Goal: Task Accomplishment & Management: Manage account settings

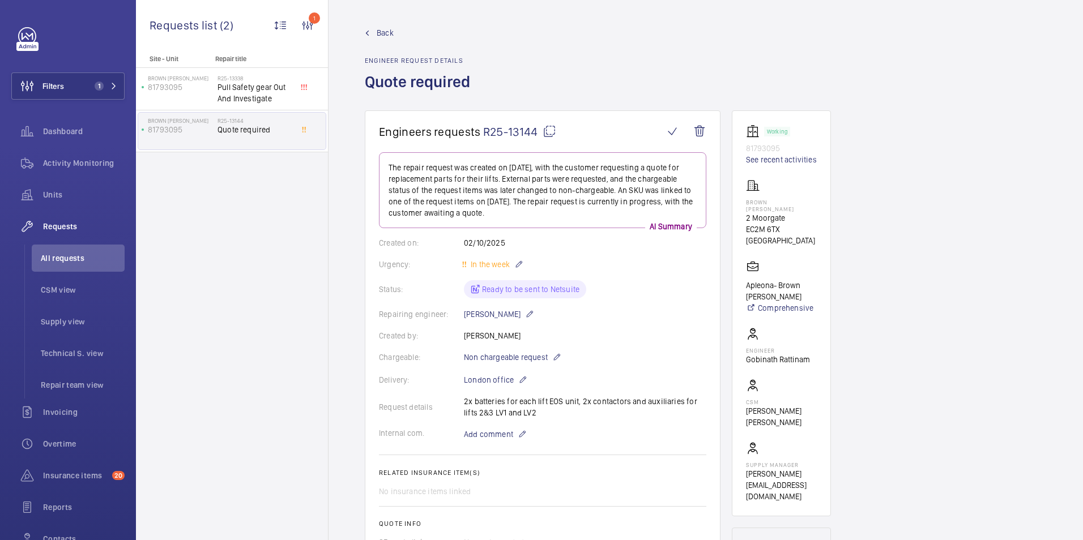
scroll to position [453, 0]
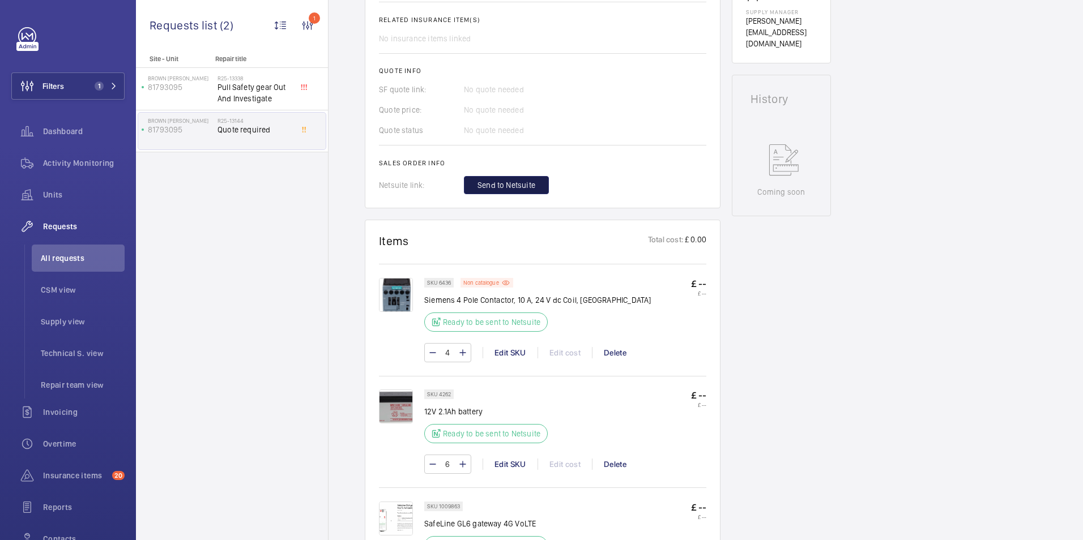
click at [513, 188] on span "Send to Netsuite" at bounding box center [507, 185] width 58 height 11
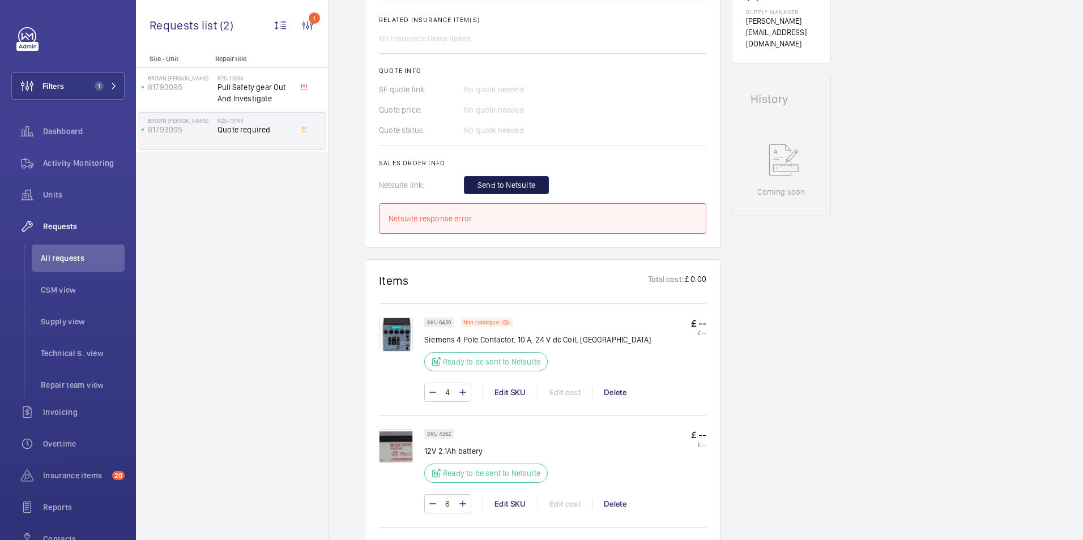
click at [530, 185] on span "Send to Netsuite" at bounding box center [507, 185] width 58 height 11
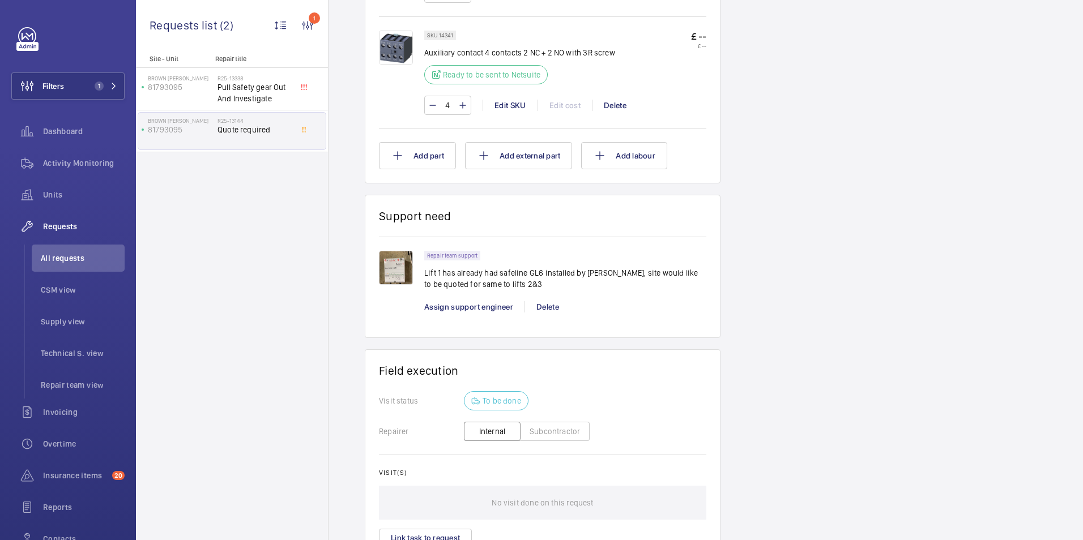
scroll to position [397, 0]
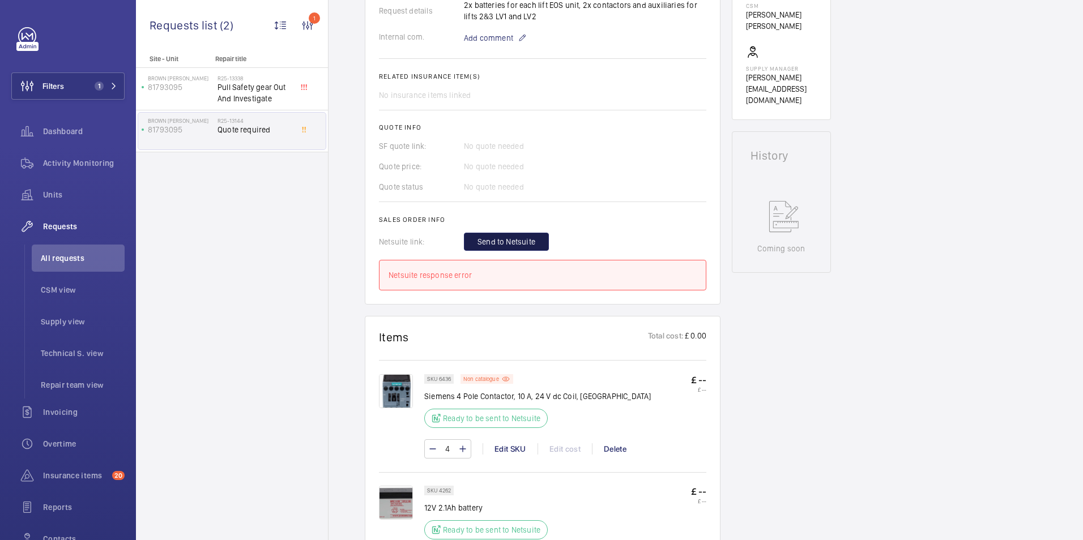
click at [501, 242] on span "Send to Netsuite" at bounding box center [507, 241] width 58 height 11
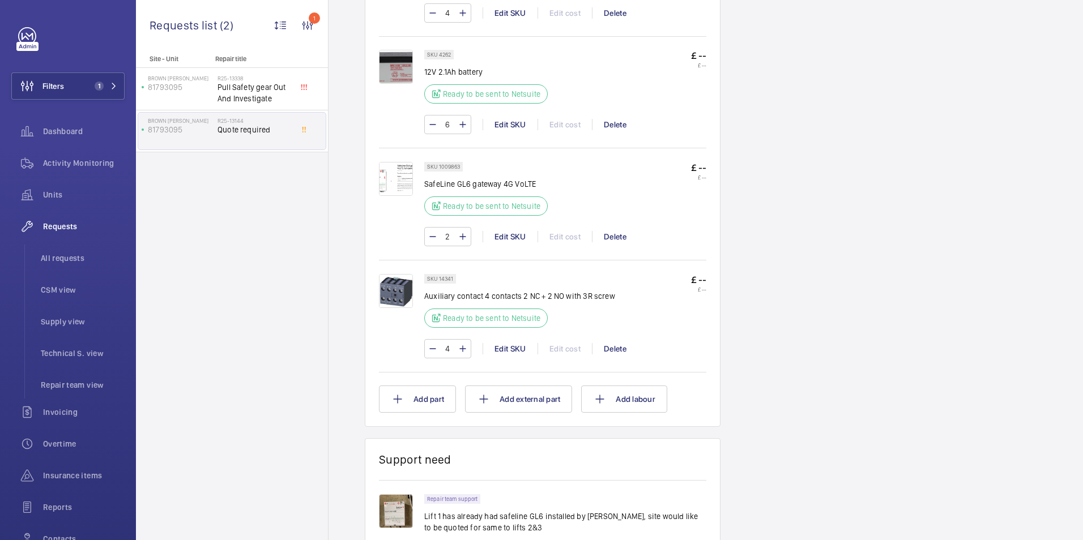
scroll to position [566, 0]
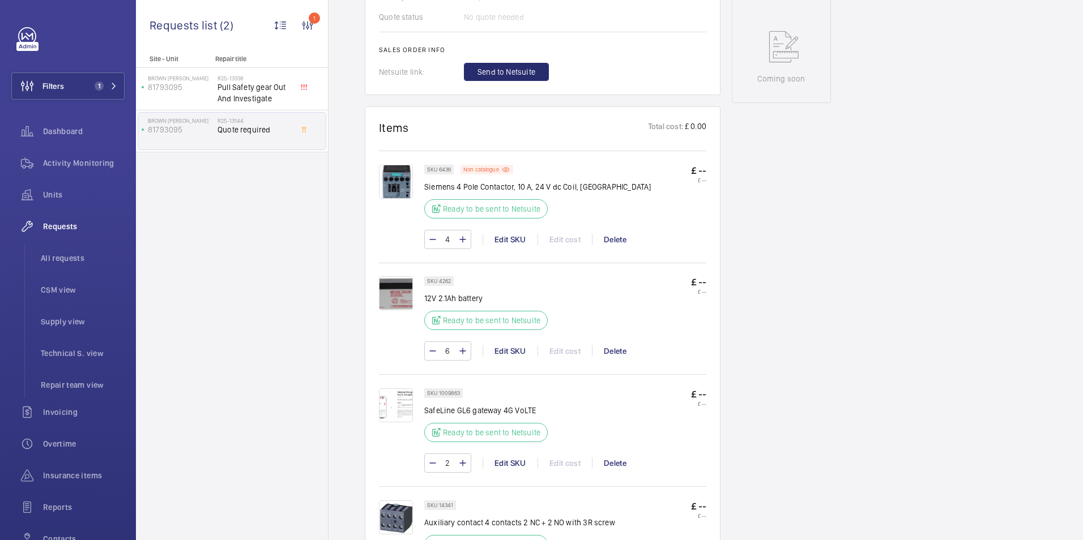
click at [389, 187] on img at bounding box center [396, 182] width 34 height 34
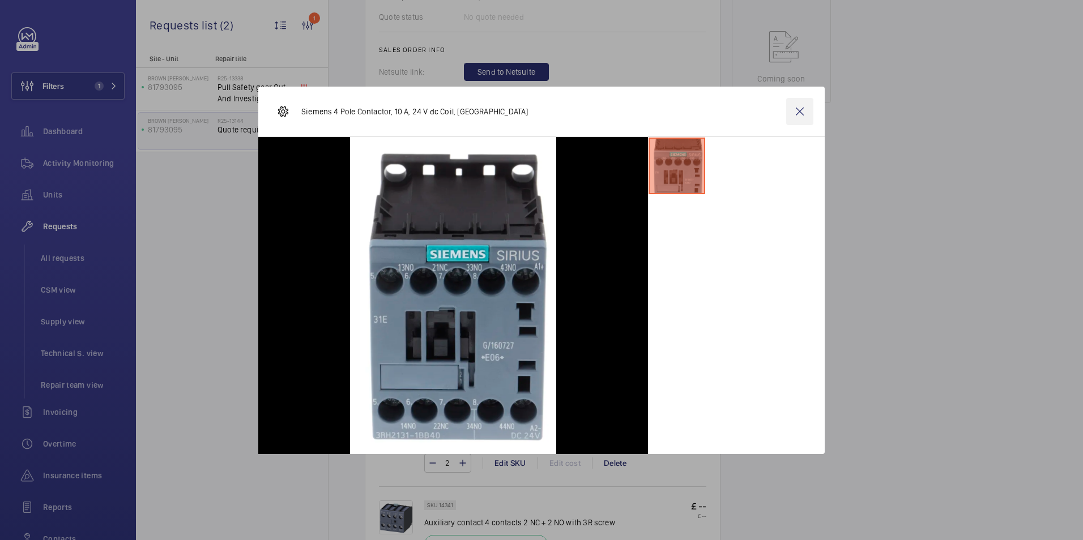
click at [801, 105] on wm-front-icon-button at bounding box center [799, 111] width 27 height 27
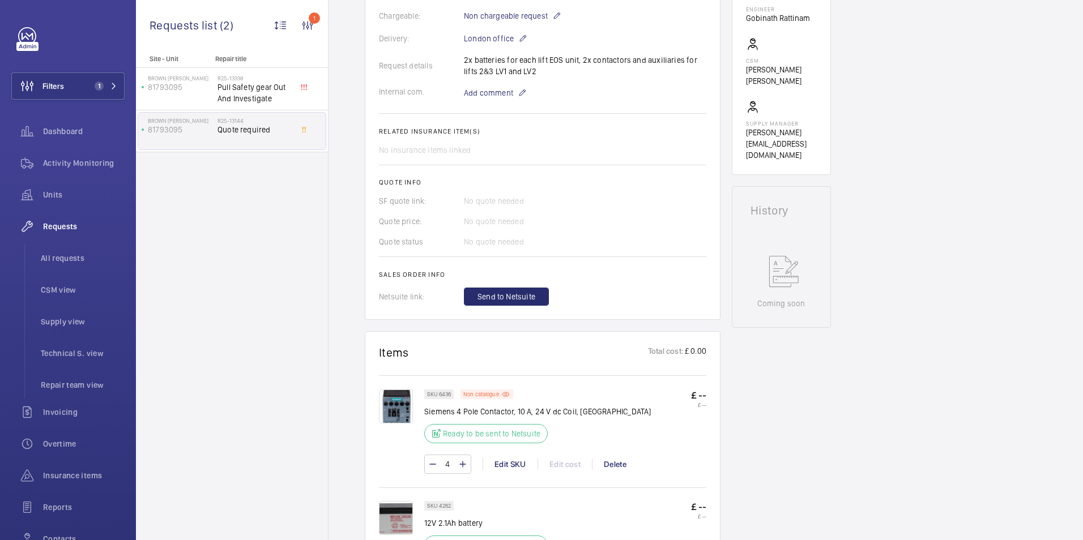
scroll to position [340, 0]
click at [505, 300] on span "Send to Netsuite" at bounding box center [507, 298] width 58 height 11
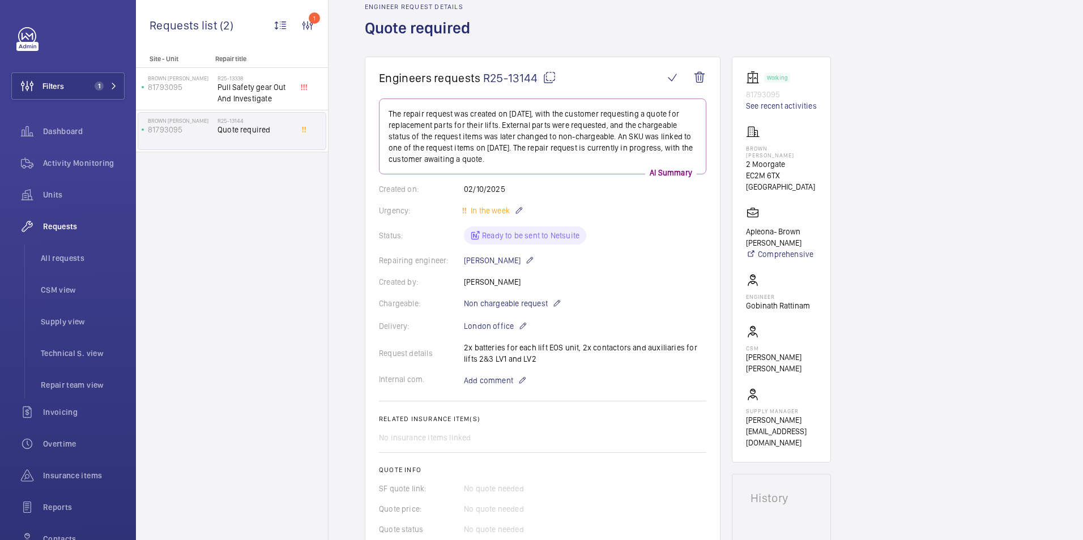
scroll to position [0, 0]
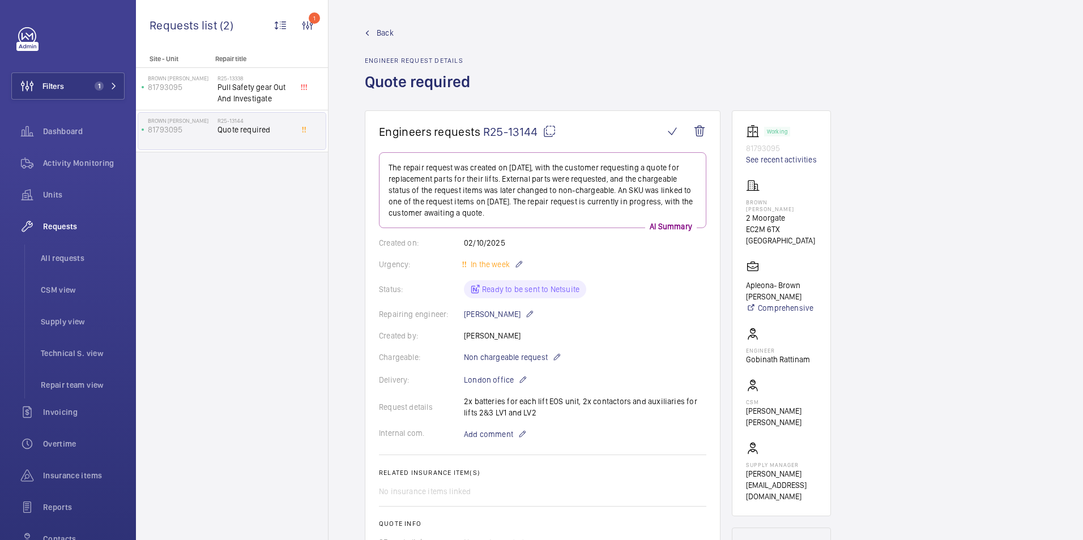
click at [386, 30] on span "Back" at bounding box center [385, 32] width 17 height 11
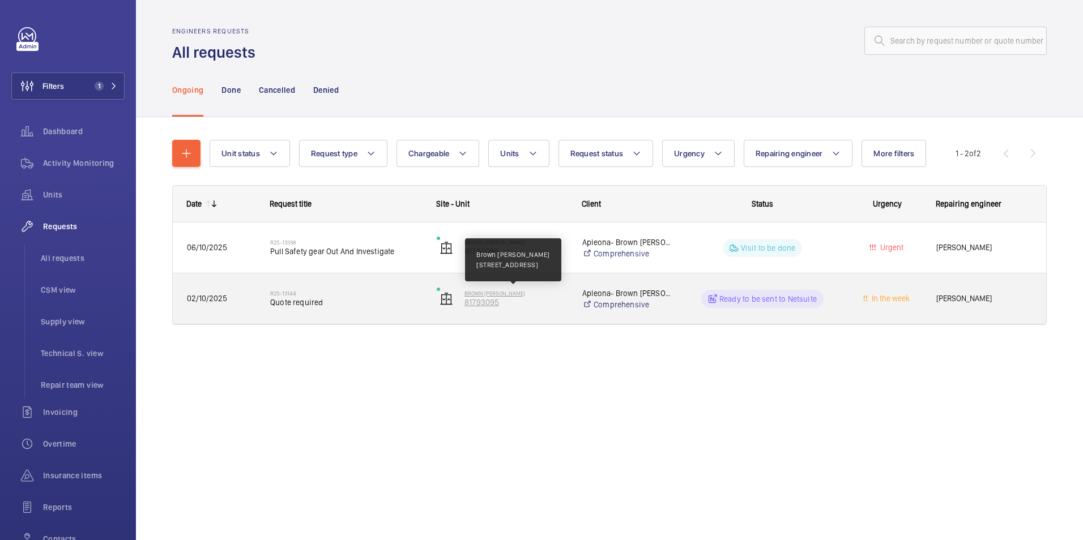
click at [558, 295] on p "Brown [PERSON_NAME]" at bounding box center [516, 293] width 103 height 7
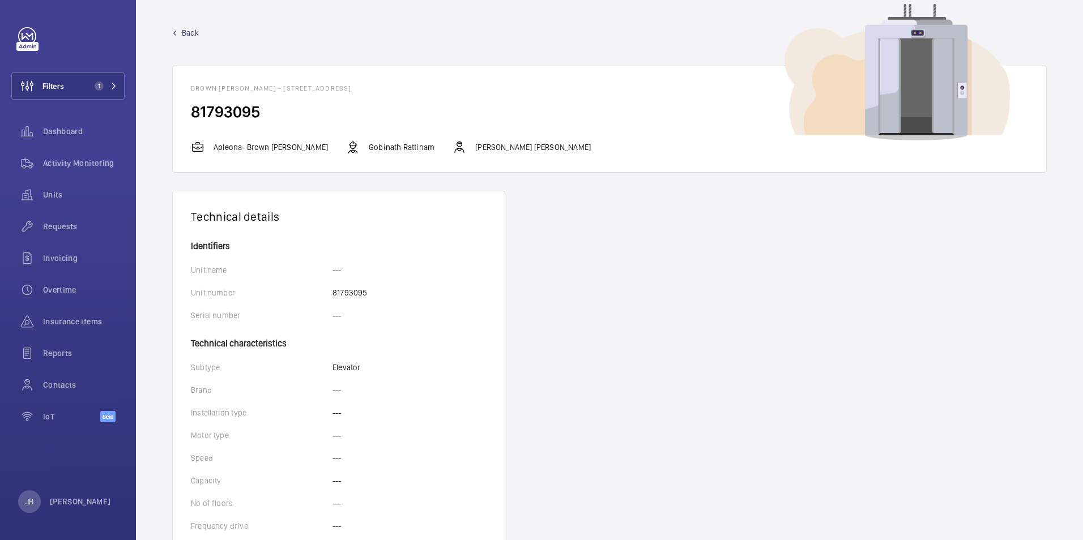
click at [196, 33] on span "Back" at bounding box center [190, 32] width 17 height 11
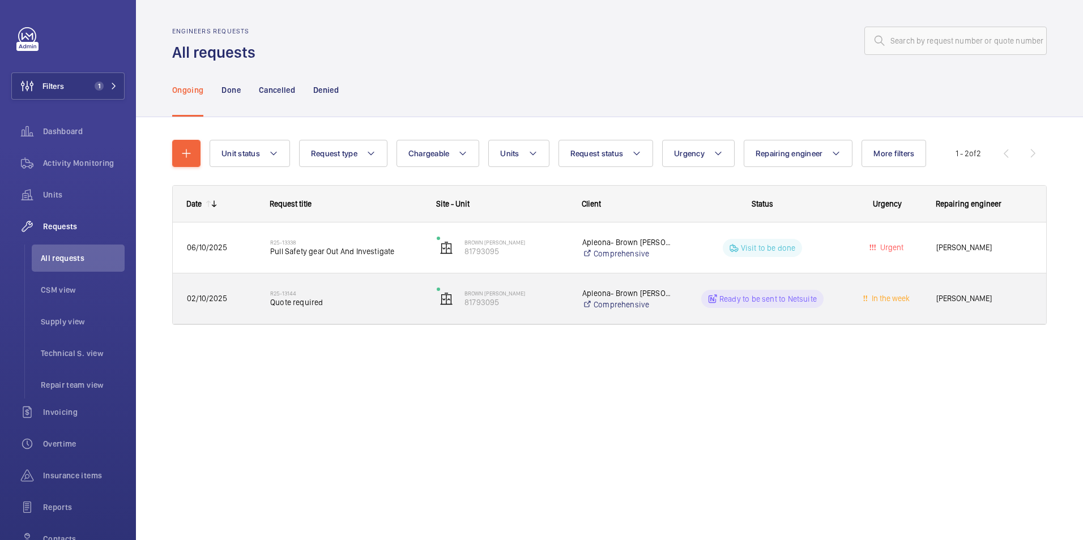
click at [667, 311] on div "Apleona- Brown Shipley Comprehensive" at bounding box center [620, 298] width 103 height 45
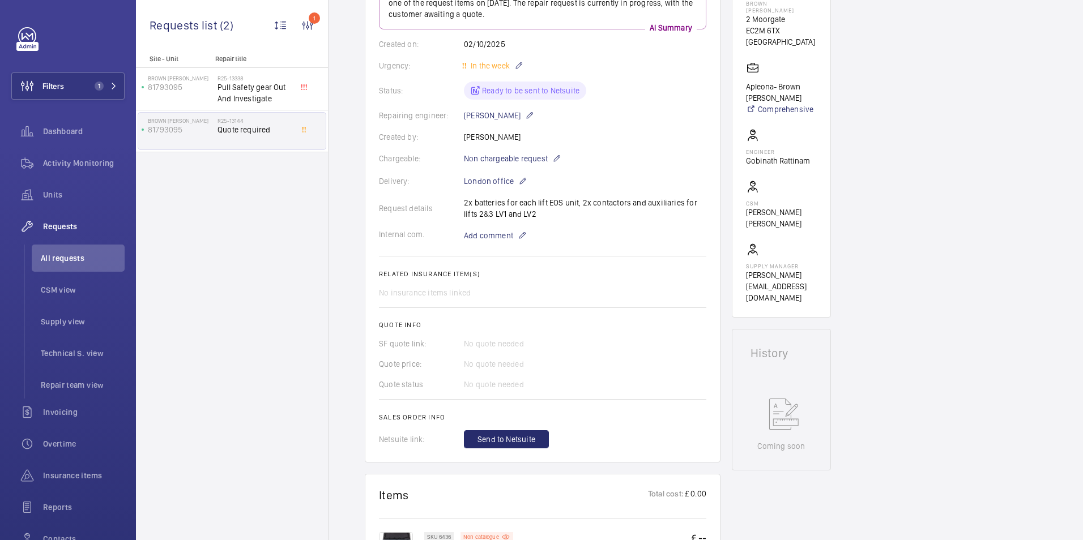
scroll to position [340, 0]
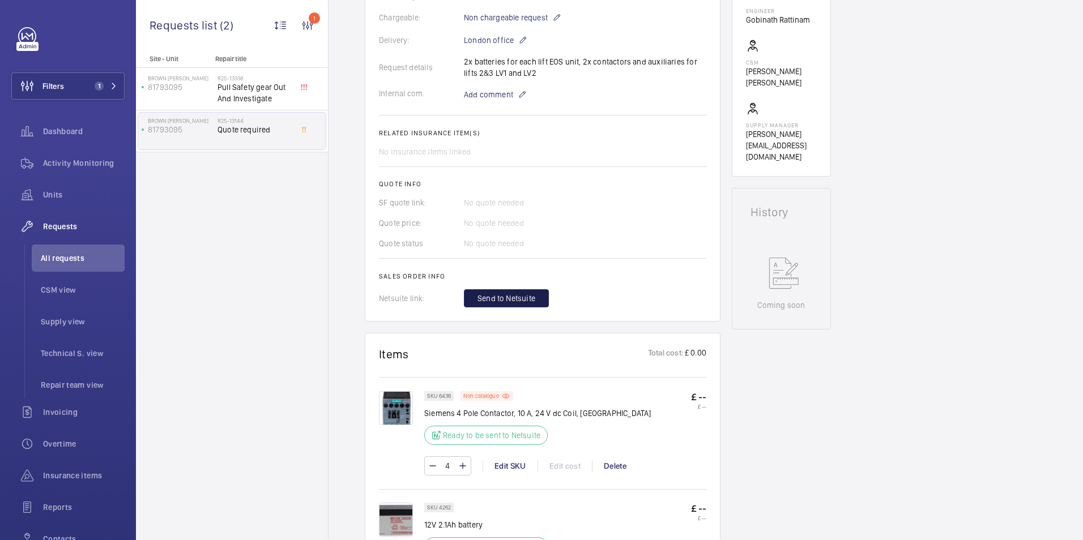
click at [493, 305] on button "Send to Netsuite" at bounding box center [506, 298] width 85 height 18
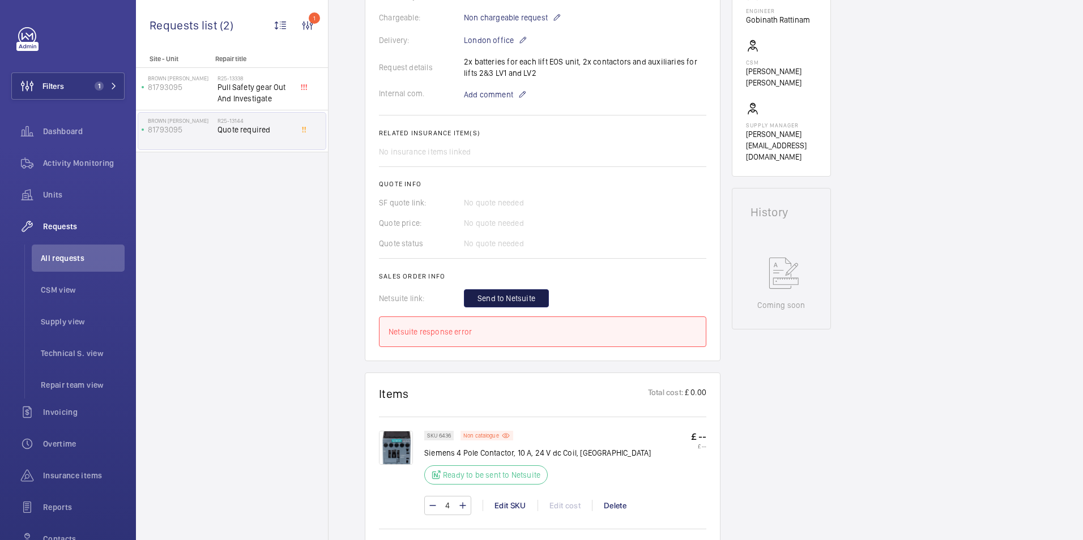
click at [523, 297] on span "Send to Netsuite" at bounding box center [507, 298] width 58 height 11
click at [525, 302] on span "Send to Netsuite" at bounding box center [507, 298] width 58 height 11
click at [525, 300] on span "Send to Netsuite" at bounding box center [507, 298] width 58 height 11
click at [514, 298] on span "Send to Netsuite" at bounding box center [507, 298] width 58 height 11
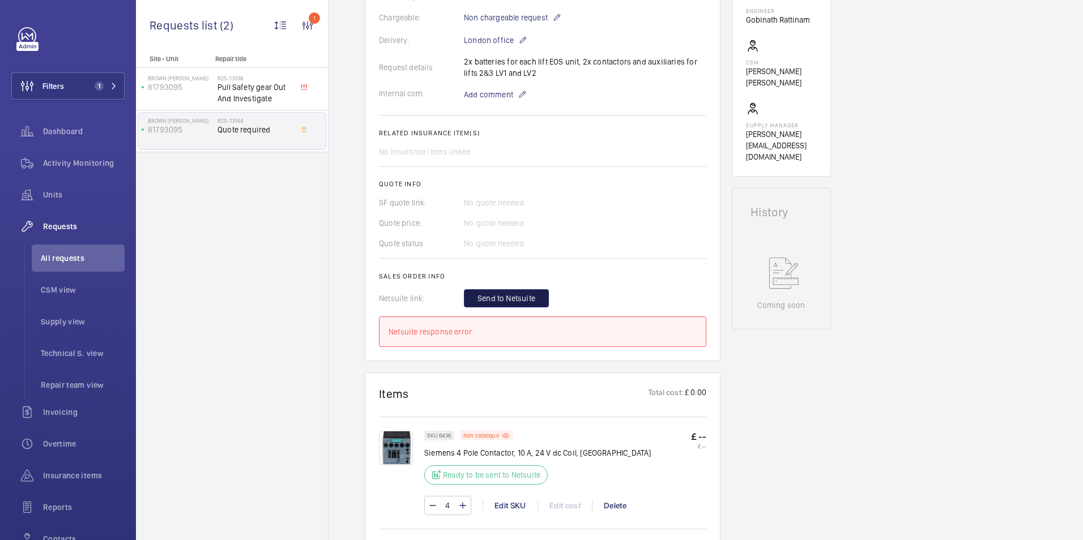
click at [514, 299] on span "Send to Netsuite" at bounding box center [507, 298] width 58 height 11
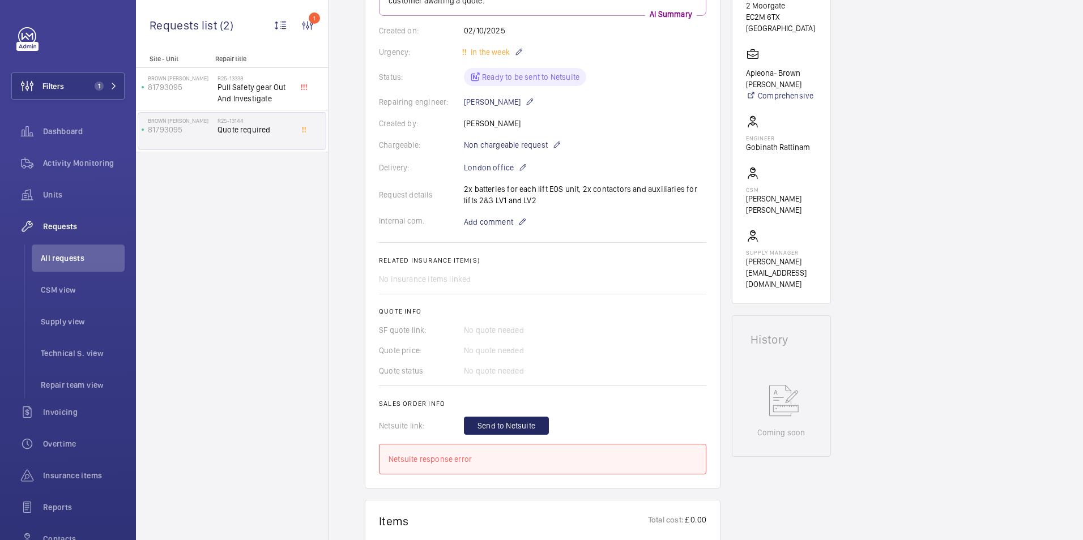
scroll to position [0, 0]
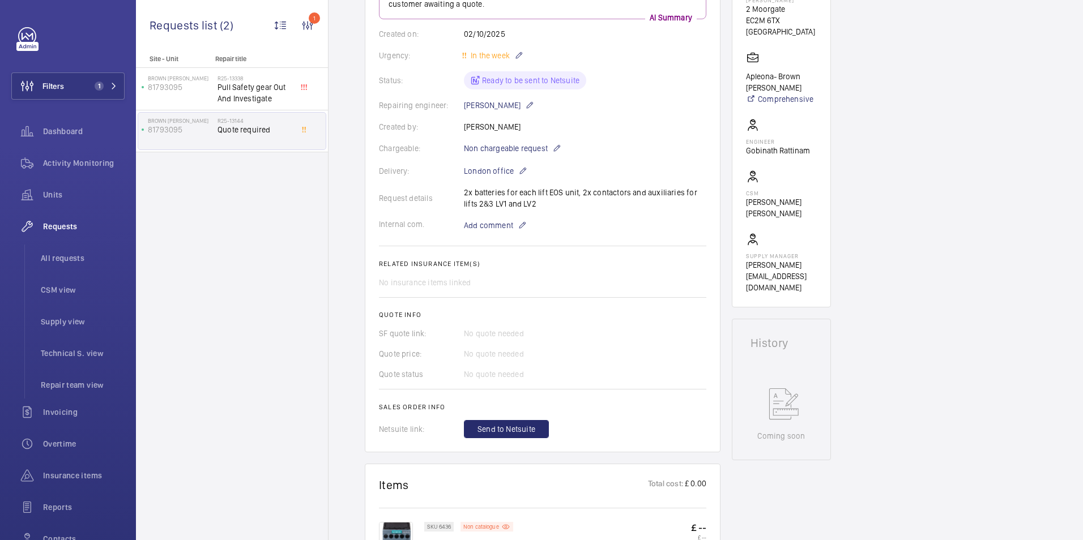
scroll to position [397, 0]
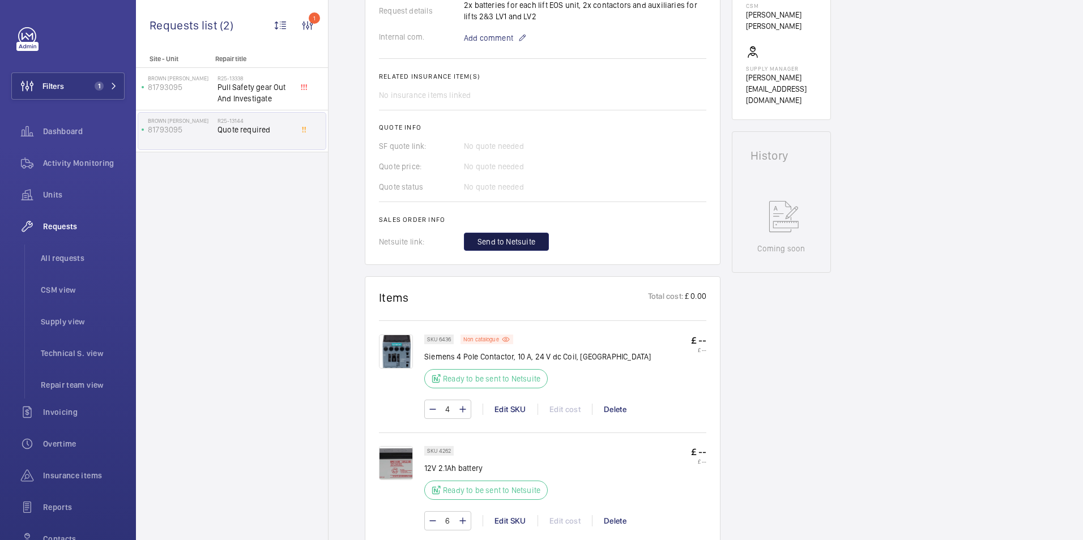
click at [502, 242] on span "Send to Netsuite" at bounding box center [507, 241] width 58 height 11
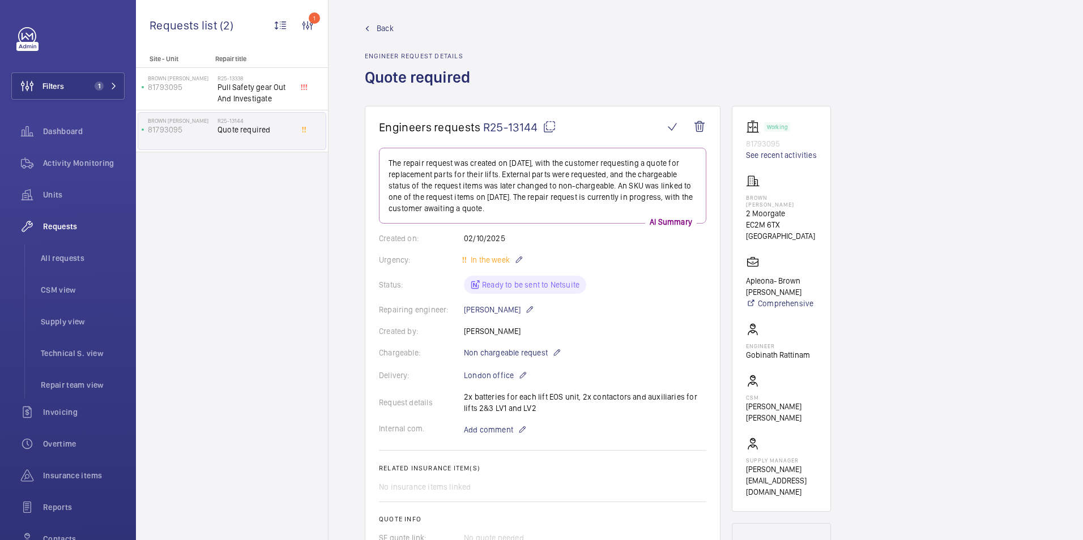
scroll to position [0, 0]
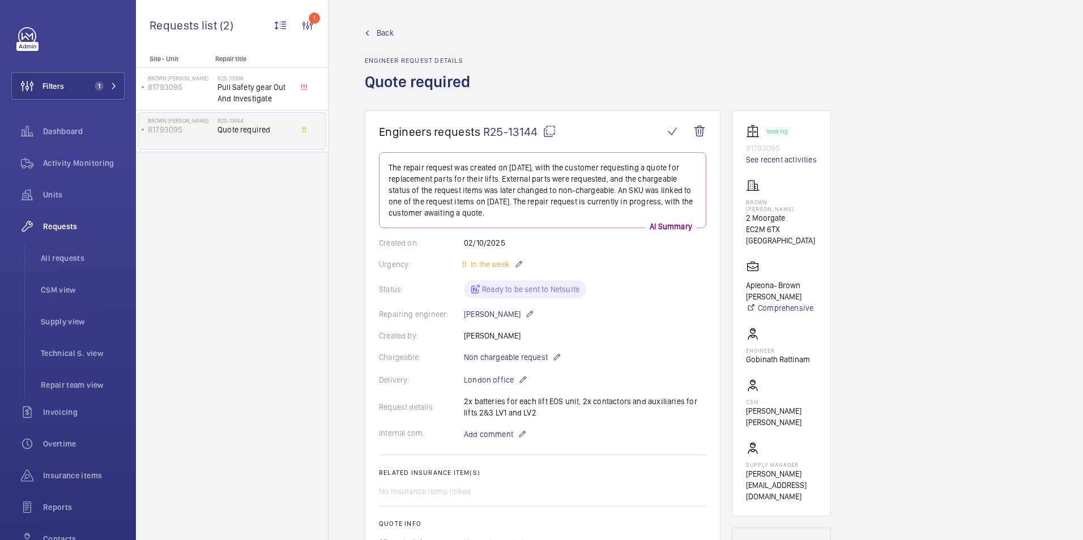
click at [552, 128] on mat-icon at bounding box center [550, 132] width 14 height 14
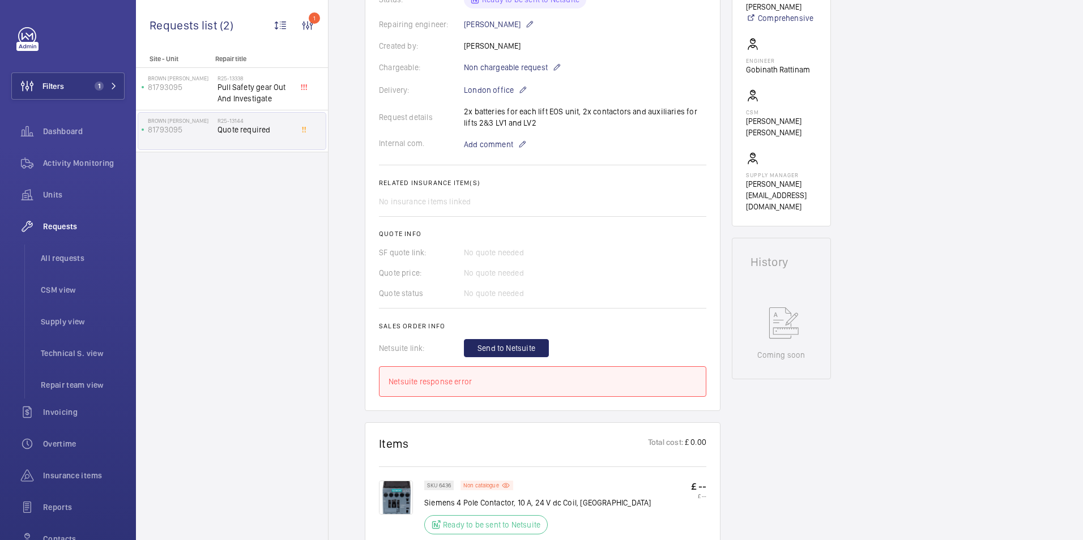
scroll to position [453, 0]
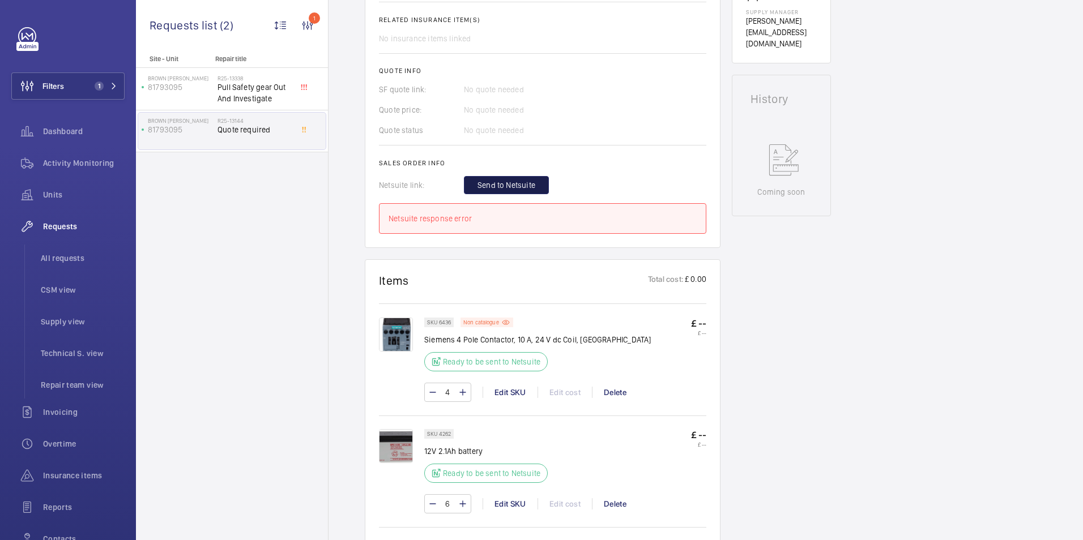
click at [514, 178] on button "Send to Netsuite" at bounding box center [506, 185] width 85 height 18
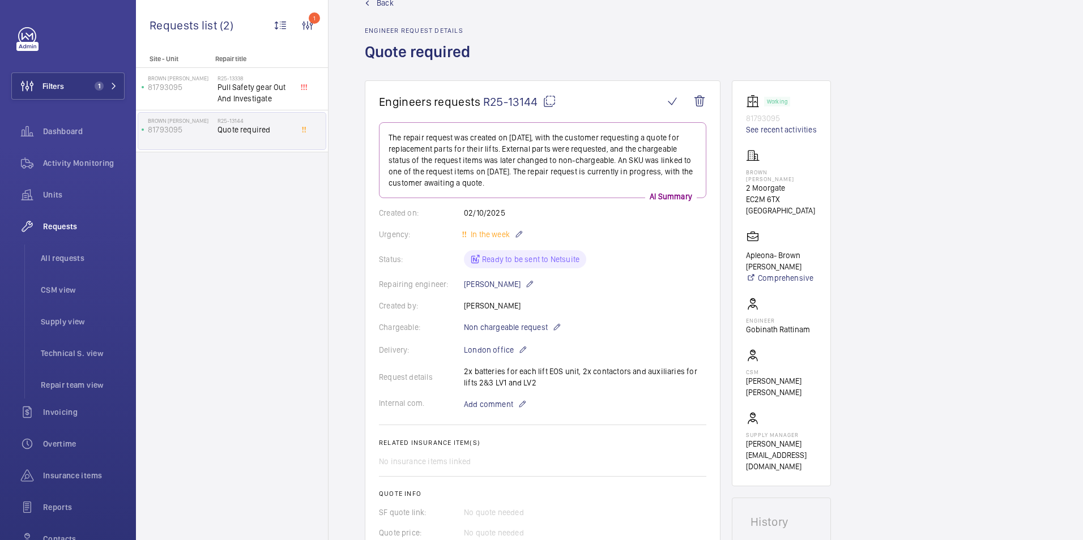
scroll to position [0, 0]
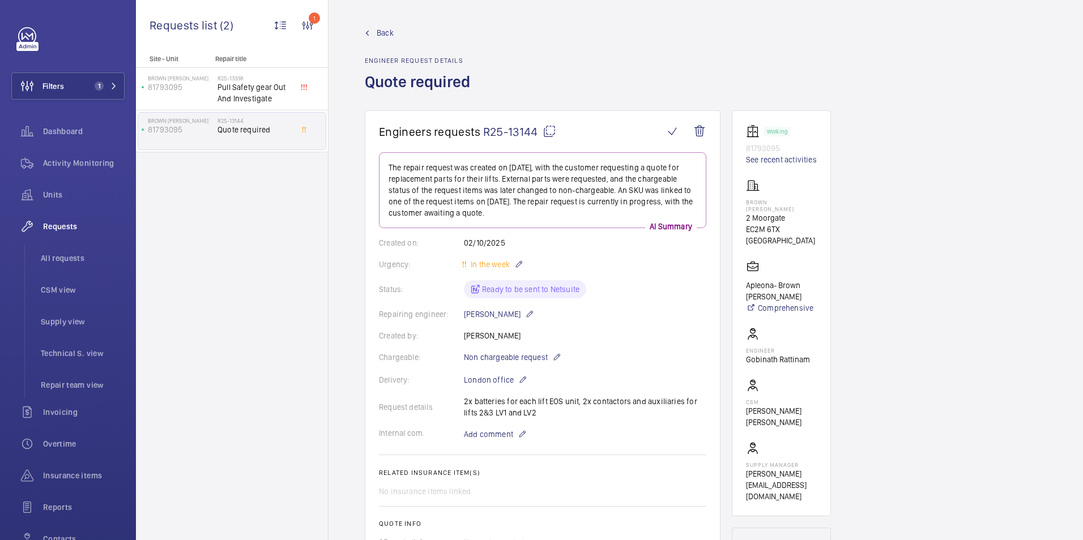
click at [377, 35] on span "Back" at bounding box center [385, 32] width 17 height 11
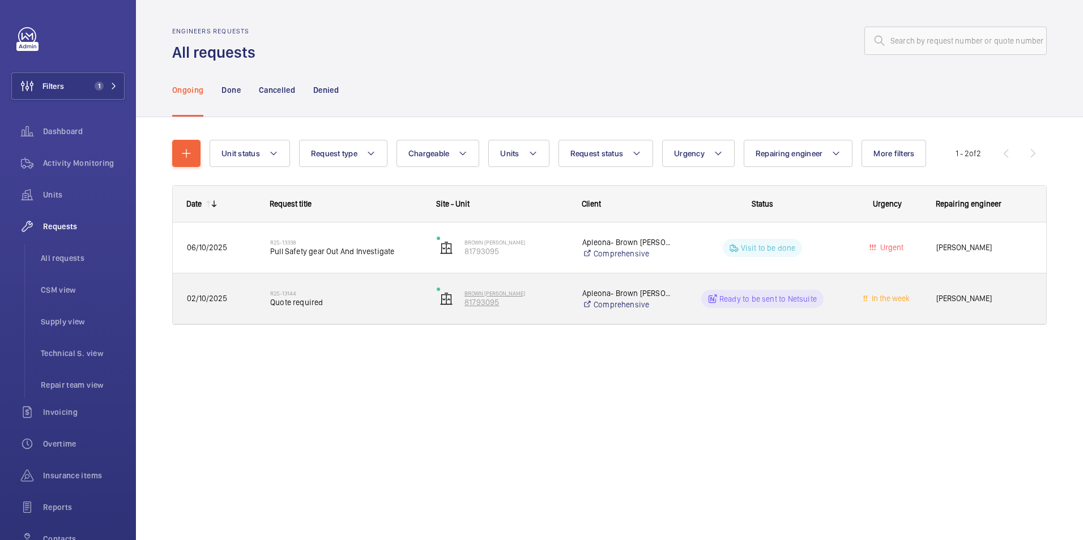
click at [504, 305] on p "81793095" at bounding box center [516, 302] width 103 height 11
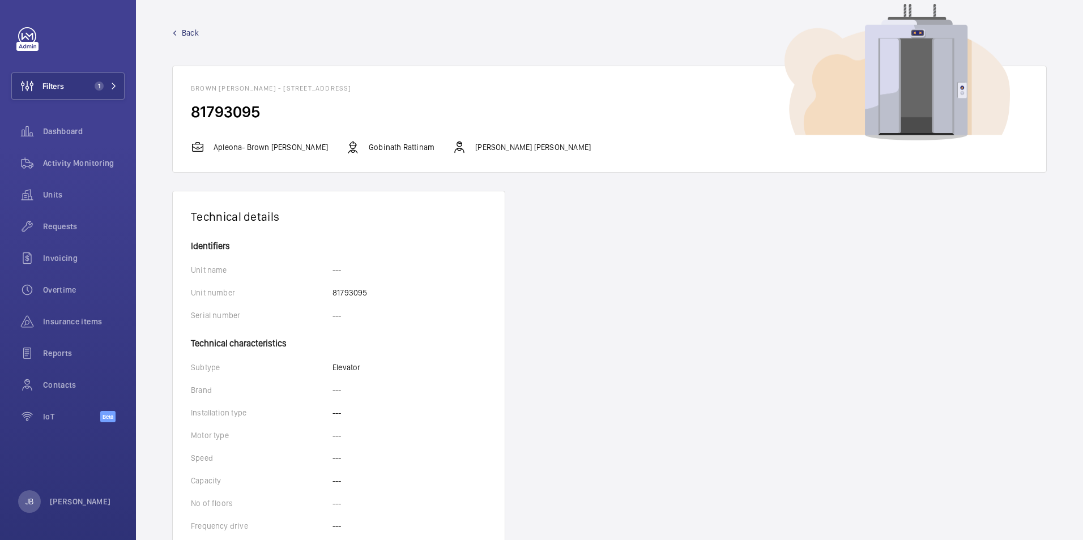
click at [188, 33] on span "Back" at bounding box center [190, 32] width 17 height 11
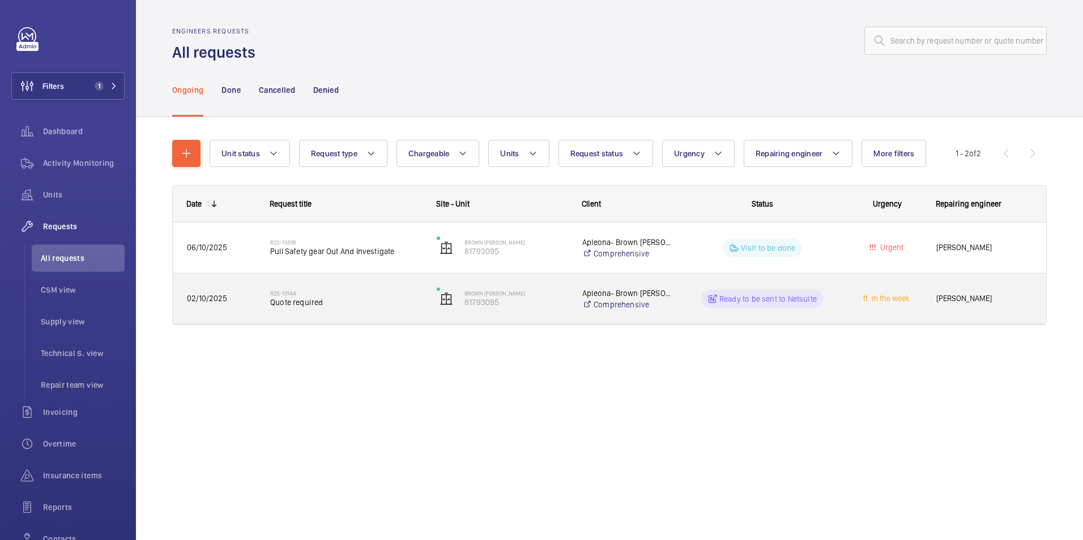
click at [858, 300] on span "In the week" at bounding box center [887, 298] width 69 height 13
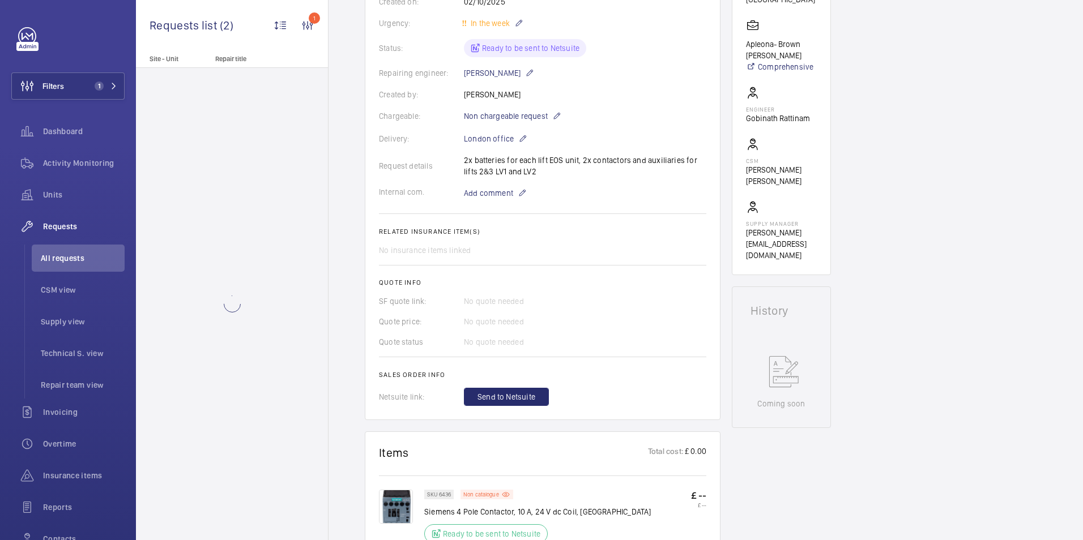
scroll to position [340, 0]
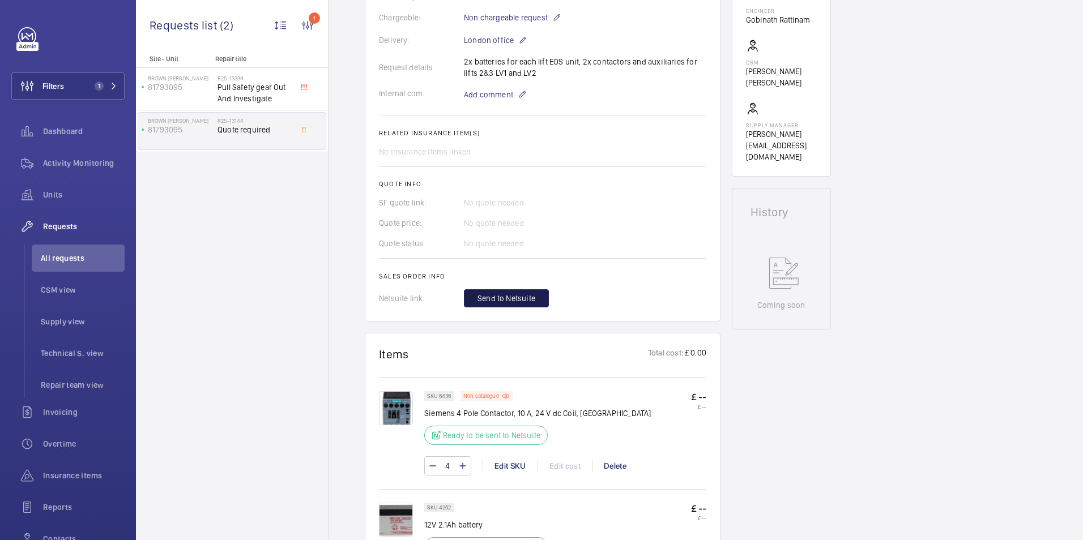
click at [513, 297] on span "Send to Netsuite" at bounding box center [507, 298] width 58 height 11
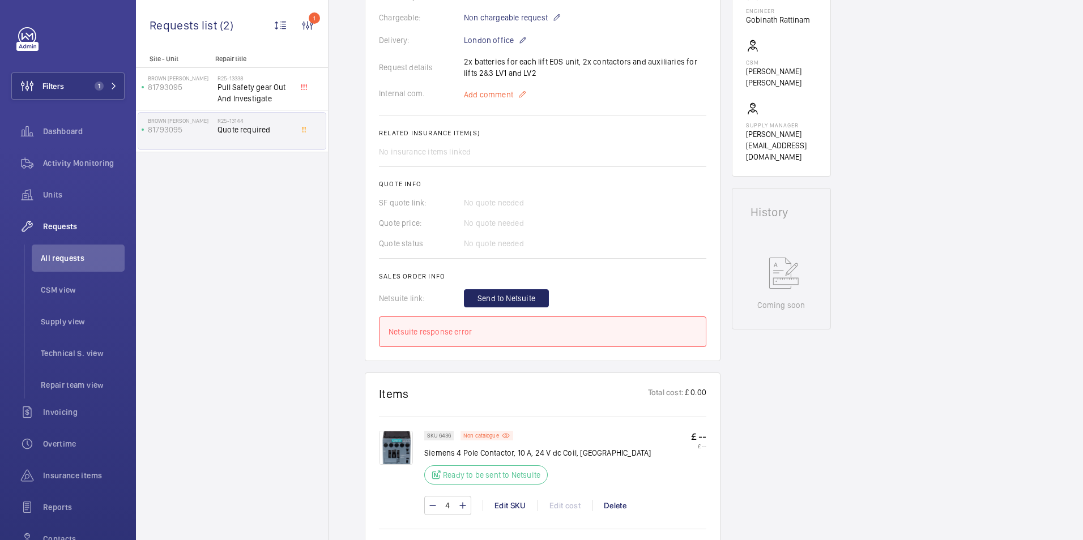
click at [522, 94] on mat-icon at bounding box center [522, 95] width 9 height 14
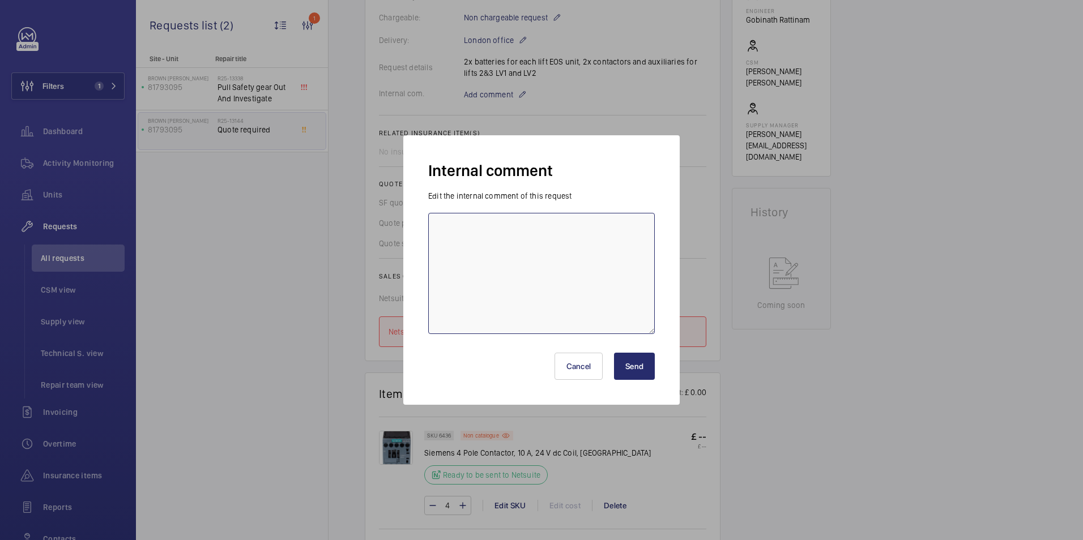
click at [547, 259] on textarea at bounding box center [541, 273] width 227 height 121
type textarea "M"
click at [580, 370] on button "Cancel" at bounding box center [579, 366] width 49 height 27
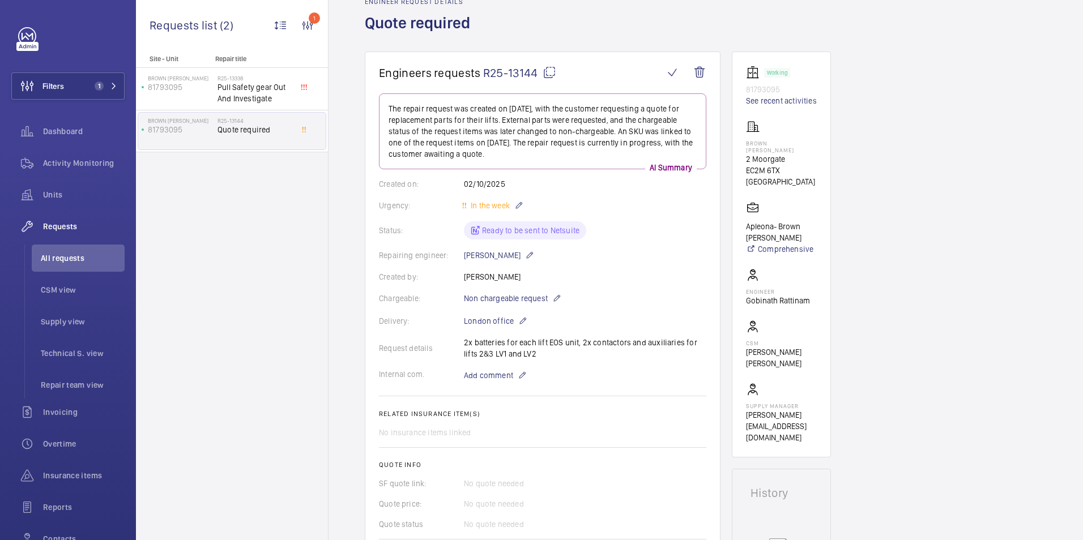
scroll to position [113, 0]
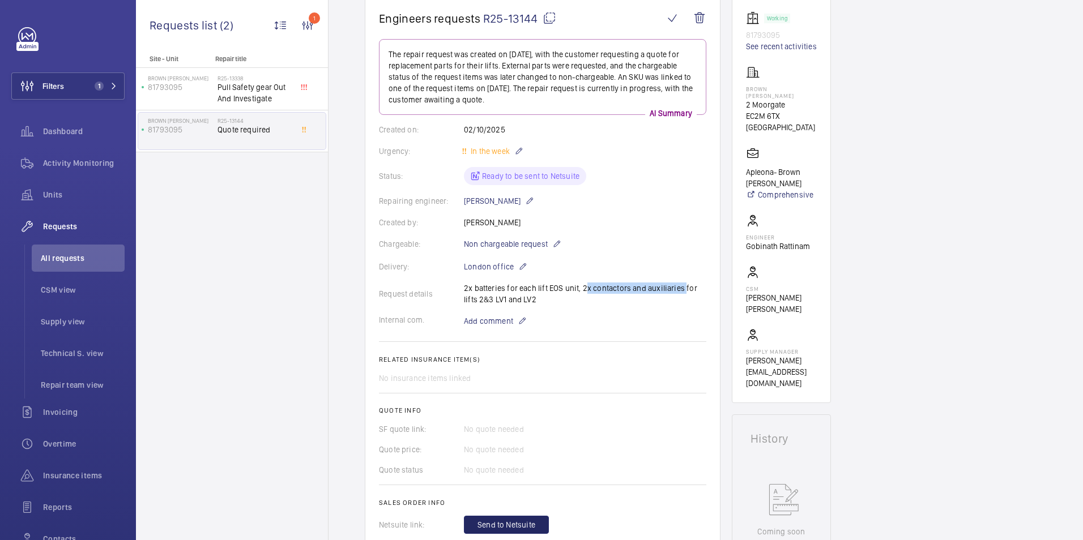
drag, startPoint x: 581, startPoint y: 288, endPoint x: 681, endPoint y: 292, distance: 99.8
click at [681, 292] on div "Request details 2x batteries for each lift EOS unit, 2x contactors and auxiliar…" at bounding box center [542, 294] width 327 height 23
drag, startPoint x: 681, startPoint y: 292, endPoint x: 669, endPoint y: 292, distance: 11.9
copy p "2x contactors and auxiliaries"
drag, startPoint x: 464, startPoint y: 297, endPoint x: 520, endPoint y: 299, distance: 56.1
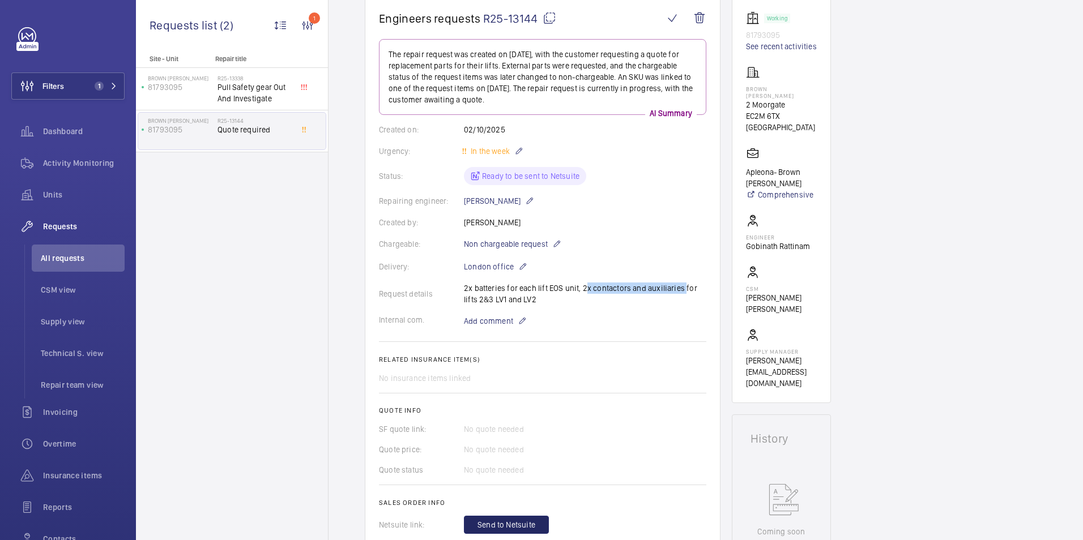
click at [520, 299] on div "Request details 2x batteries for each lift EOS unit, 2x contactors and auxiliar…" at bounding box center [542, 294] width 327 height 23
drag, startPoint x: 520, startPoint y: 299, endPoint x: 506, endPoint y: 299, distance: 14.2
copy p "2&3 LV1 and LV2"
drag, startPoint x: 579, startPoint y: 287, endPoint x: 587, endPoint y: 303, distance: 17.7
click at [587, 303] on div "Request details 2x batteries for each lift EOS unit, 2x contactors and auxiliar…" at bounding box center [542, 294] width 327 height 23
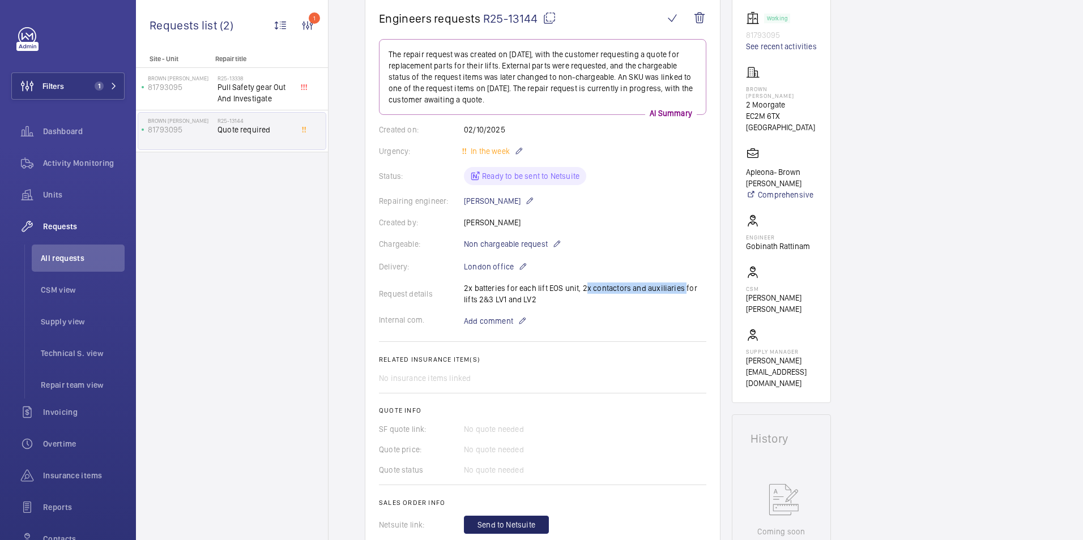
drag, startPoint x: 587, startPoint y: 303, endPoint x: 484, endPoint y: 303, distance: 103.1
copy p "2x contactors and auxiliaries for lifts 2&3 LV1 and LV2"
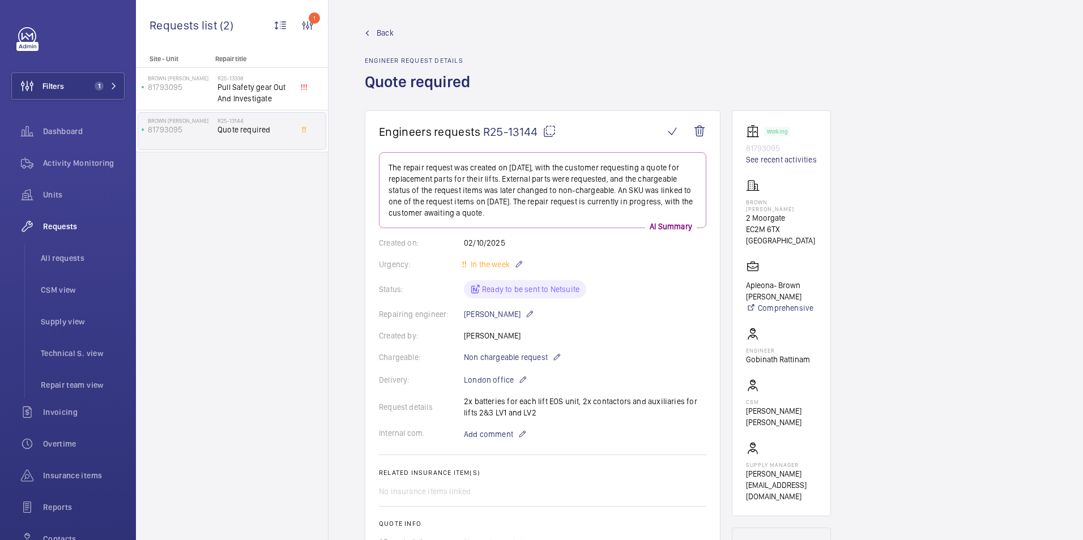
click at [380, 29] on span "Back" at bounding box center [385, 32] width 17 height 11
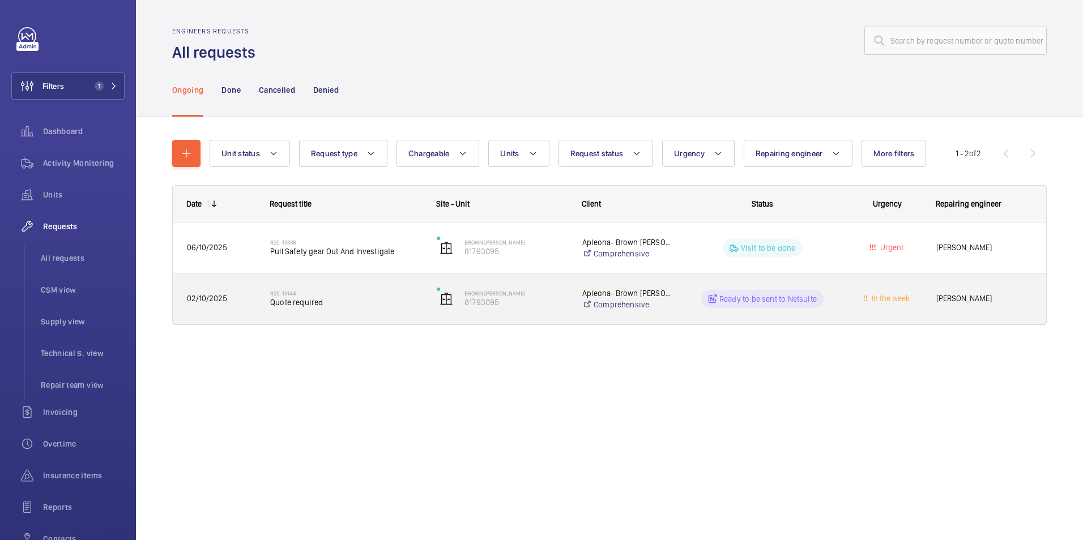
click at [847, 303] on div "In the week" at bounding box center [881, 299] width 82 height 36
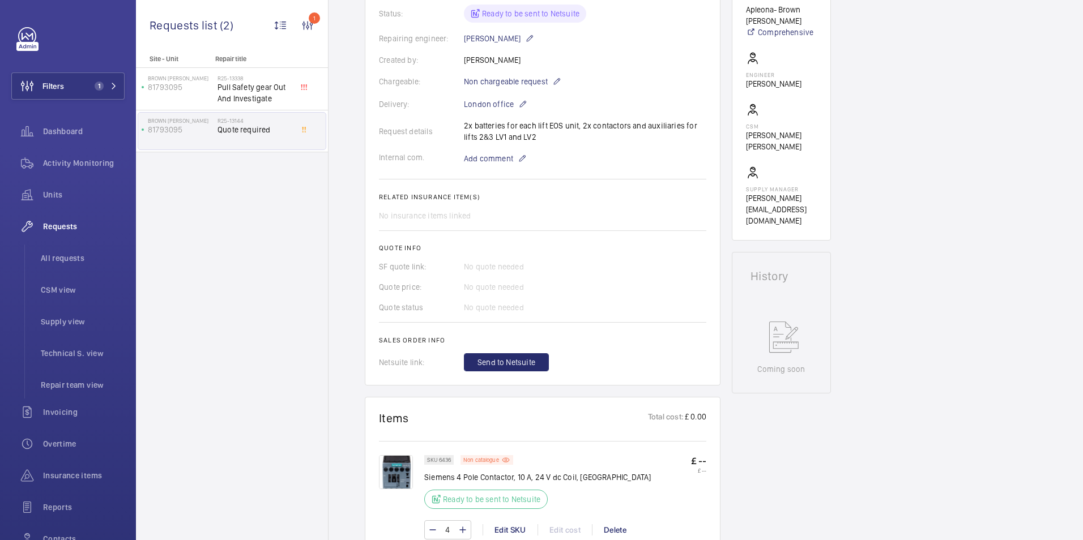
scroll to position [283, 0]
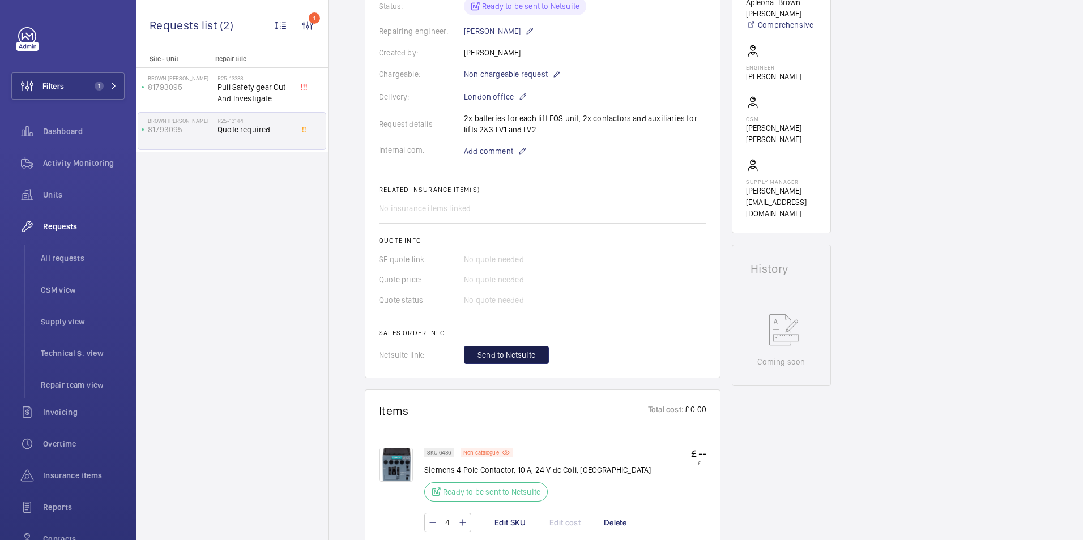
click at [516, 360] on span "Send to Netsuite" at bounding box center [507, 355] width 58 height 11
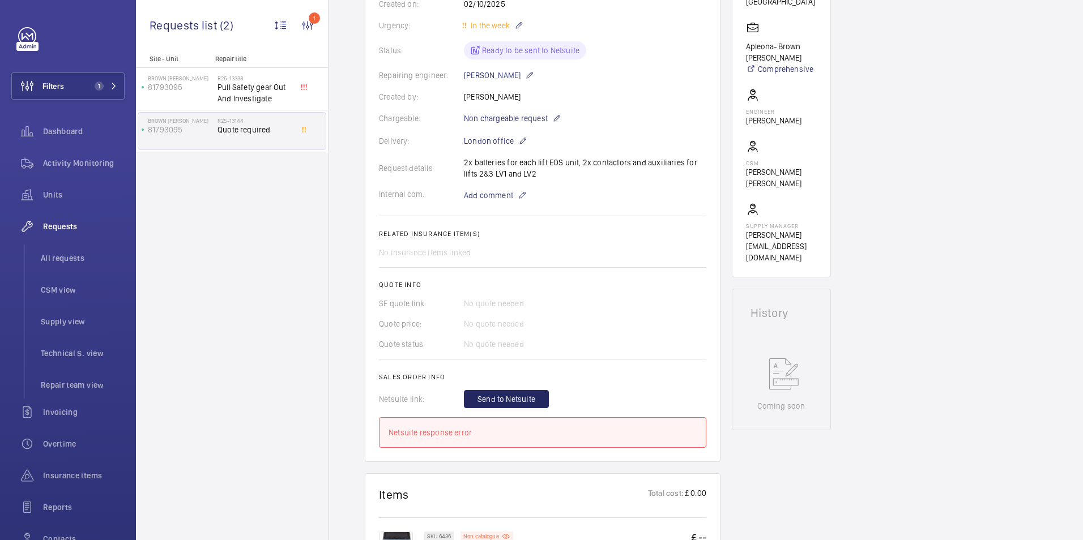
scroll to position [223, 0]
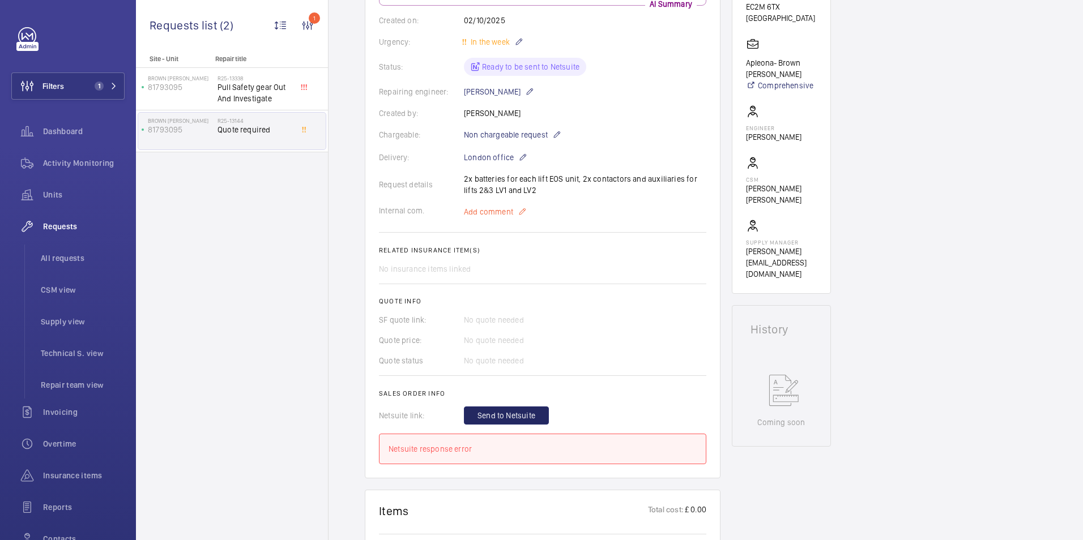
click at [520, 215] on mat-icon at bounding box center [522, 212] width 9 height 14
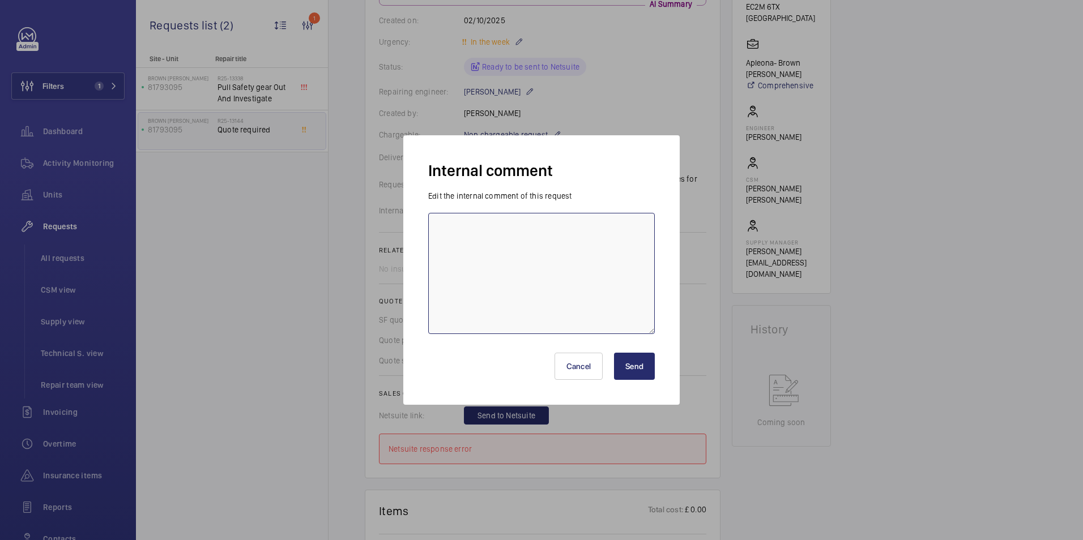
click at [563, 265] on textarea at bounding box center [541, 273] width 227 height 121
type textarea "Raised new request just for contactors R25-13456 JB"
click at [641, 362] on button "Send" at bounding box center [634, 366] width 41 height 27
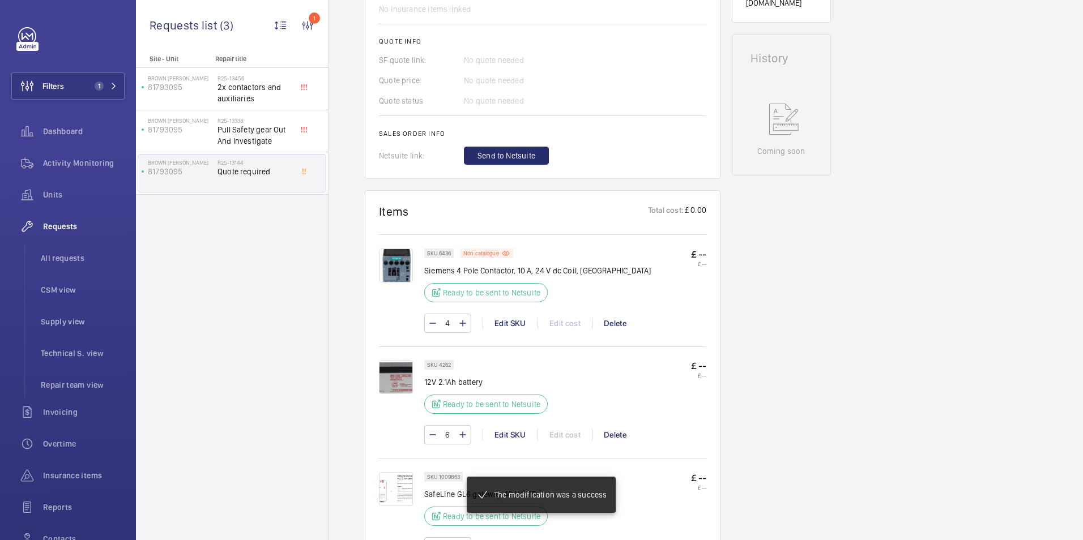
scroll to position [510, 0]
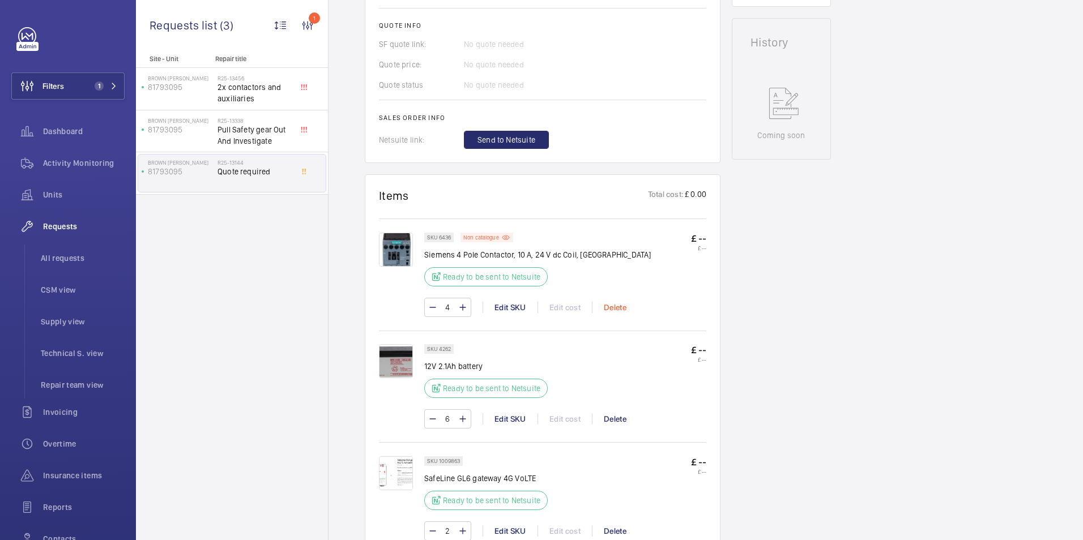
click at [623, 308] on div "Delete" at bounding box center [615, 307] width 46 height 11
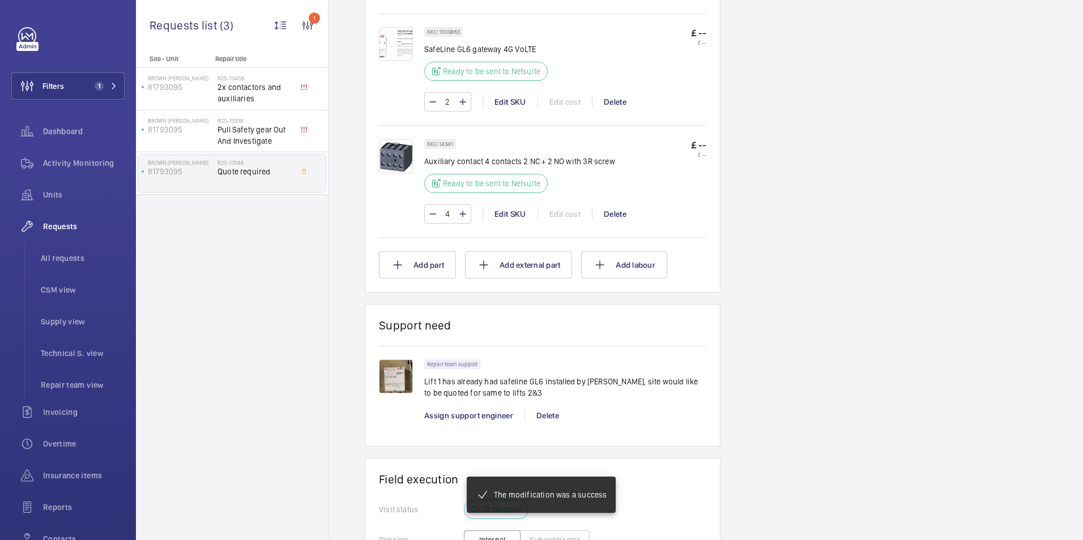
scroll to position [827, 0]
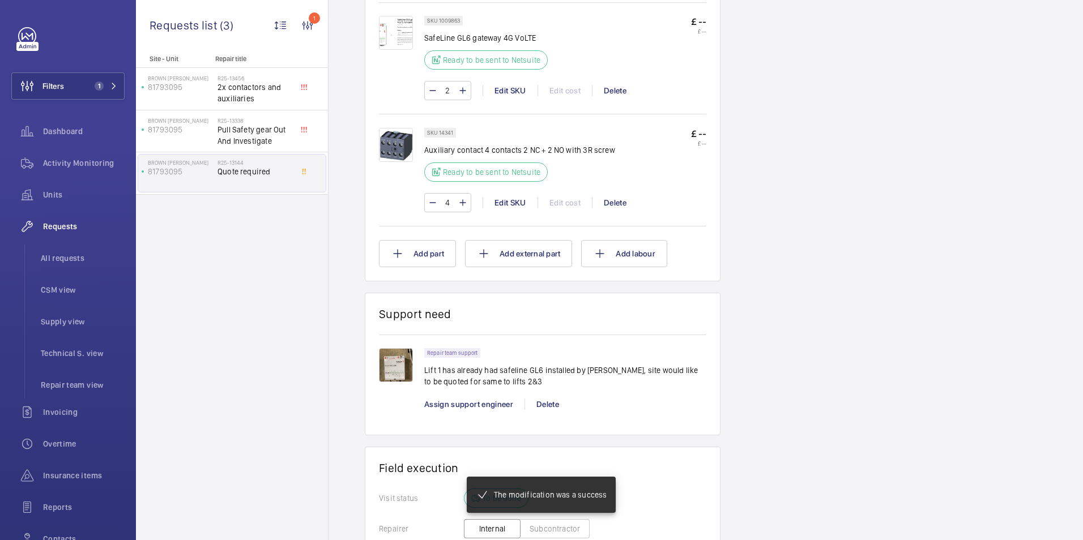
click at [615, 210] on div "4 Edit SKU Edit cost Delete" at bounding box center [565, 202] width 282 height 19
click at [622, 200] on div "Delete" at bounding box center [615, 202] width 46 height 11
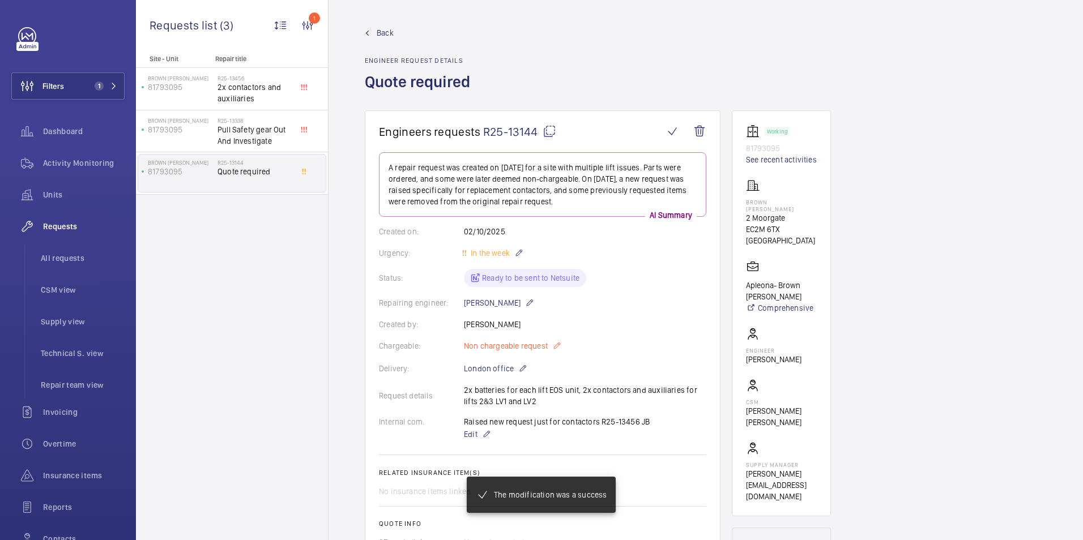
click at [555, 346] on mat-icon at bounding box center [556, 346] width 9 height 14
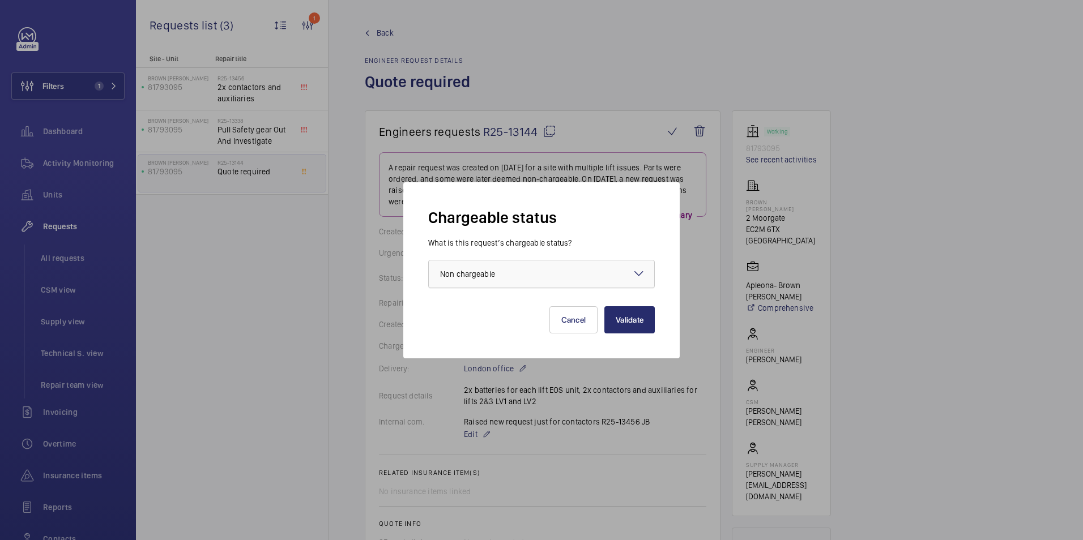
click at [623, 274] on div at bounding box center [541, 274] width 225 height 27
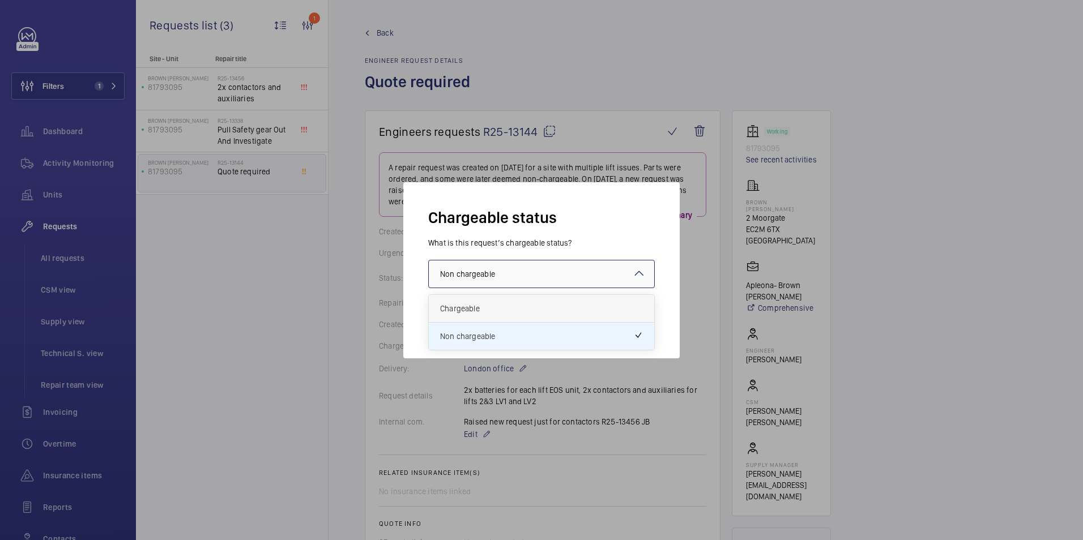
click at [505, 308] on span "Chargeable" at bounding box center [541, 308] width 203 height 11
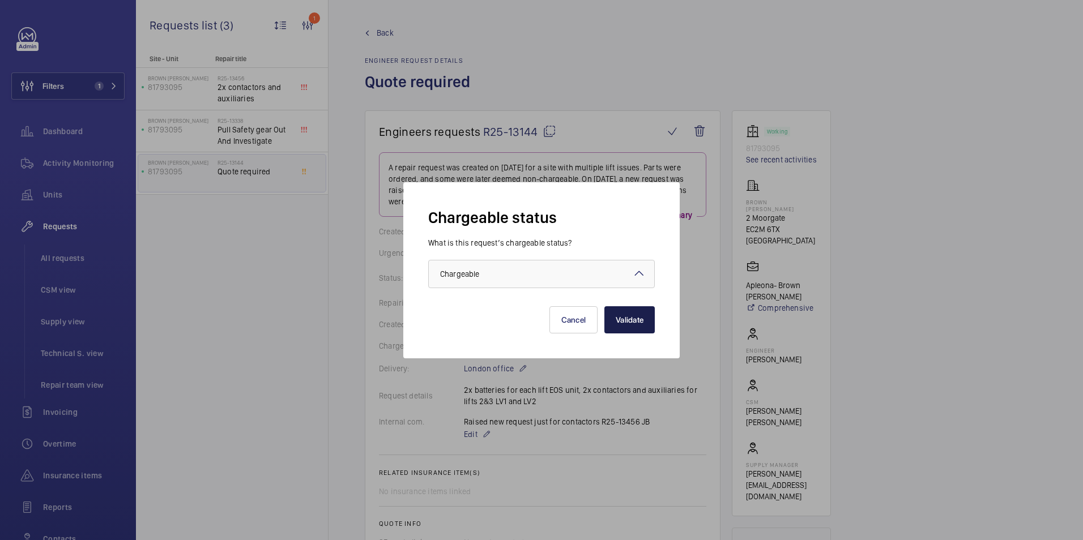
click at [629, 326] on button "Validate" at bounding box center [629, 319] width 50 height 27
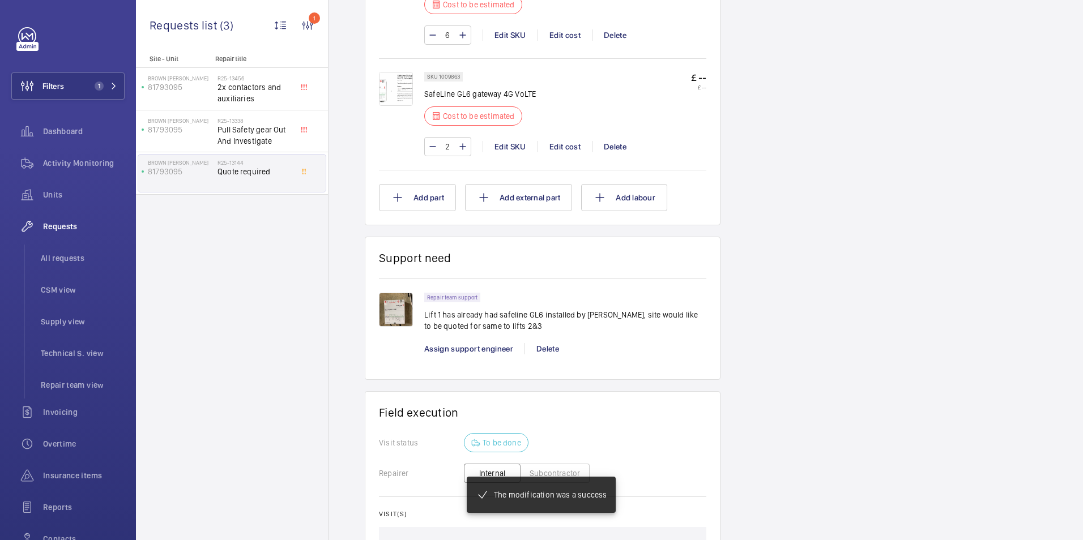
scroll to position [816, 0]
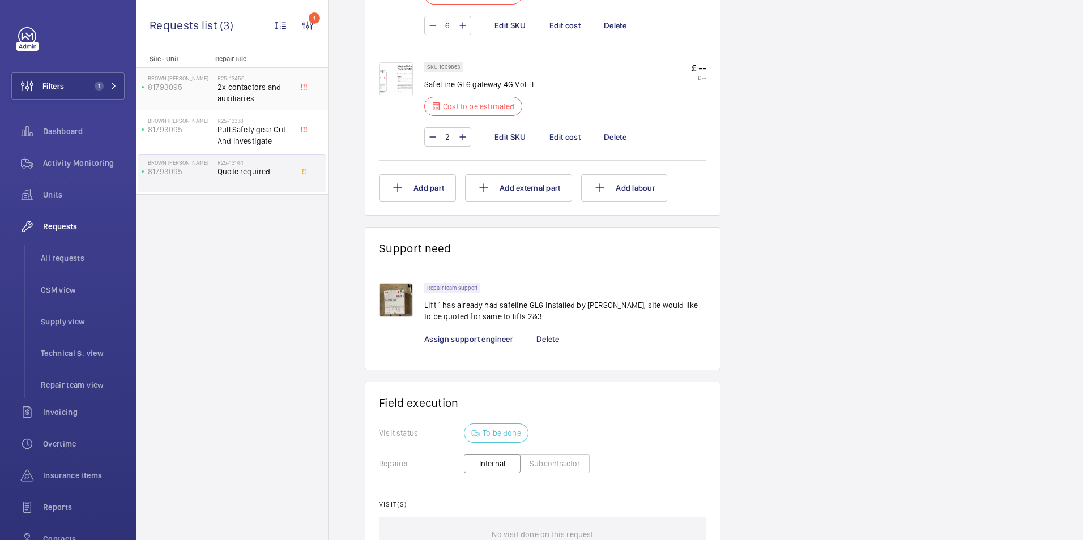
click at [229, 79] on h2 "R25-13456" at bounding box center [255, 78] width 75 height 7
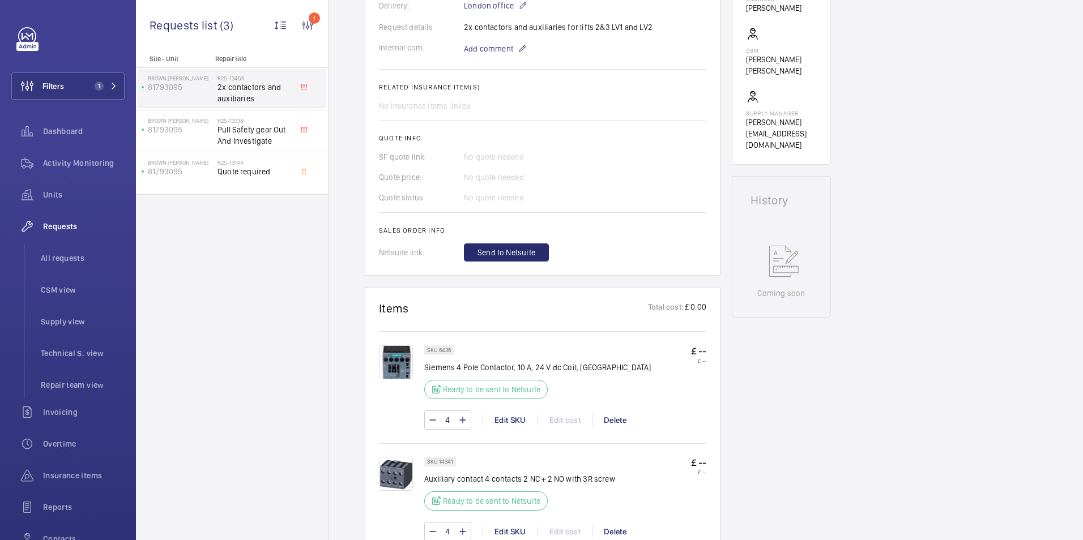
scroll to position [453, 0]
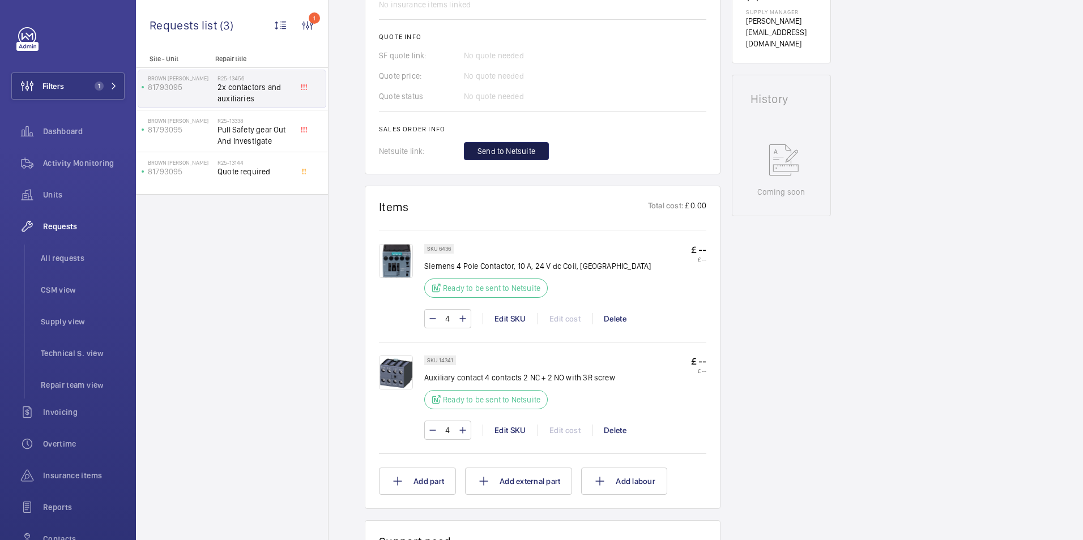
click at [508, 148] on span "Send to Netsuite" at bounding box center [507, 151] width 58 height 11
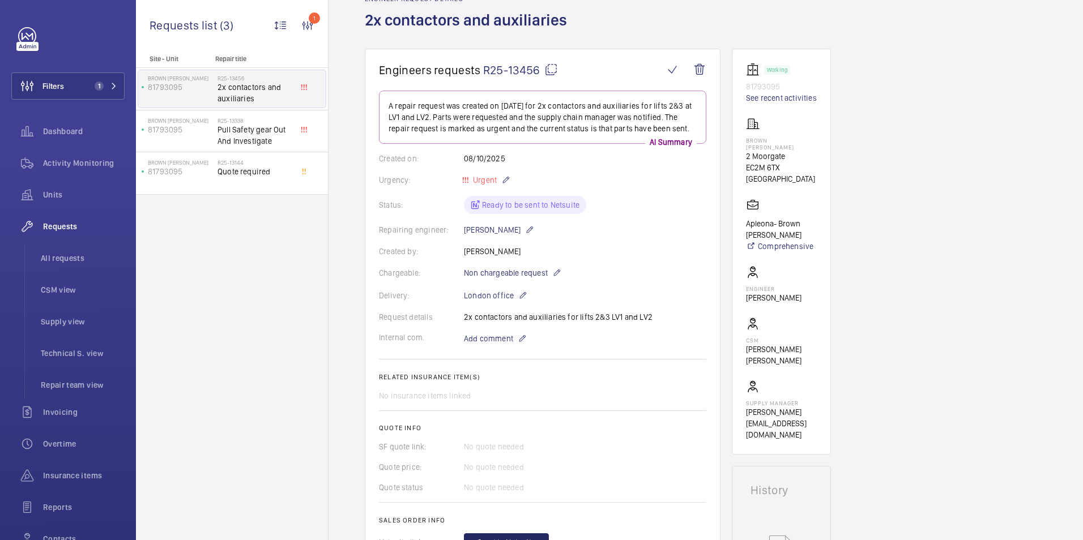
scroll to position [0, 0]
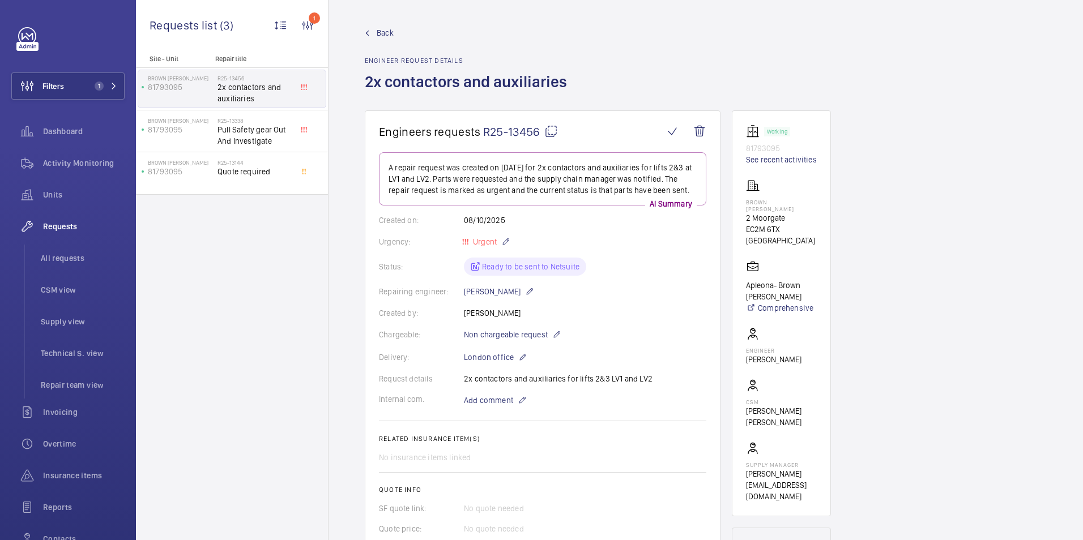
drag, startPoint x: 482, startPoint y: 127, endPoint x: 540, endPoint y: 127, distance: 58.9
click at [540, 127] on h1 "Engineers requests R25-13456" at bounding box center [521, 132] width 285 height 14
drag, startPoint x: 540, startPoint y: 127, endPoint x: 531, endPoint y: 128, distance: 9.7
copy span "R25-13456"
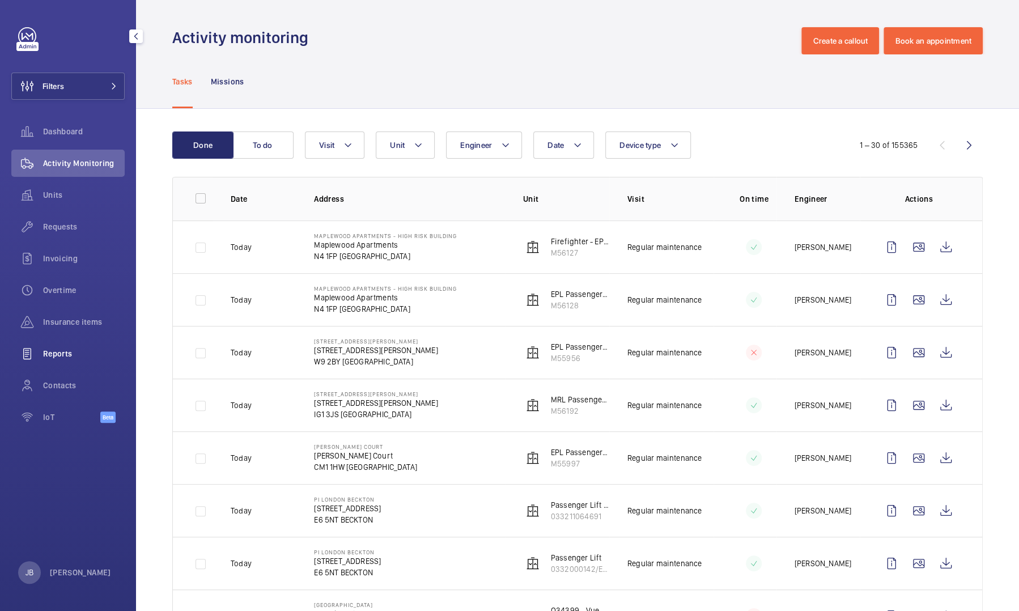
click at [68, 350] on span "Reports" at bounding box center [84, 353] width 82 height 11
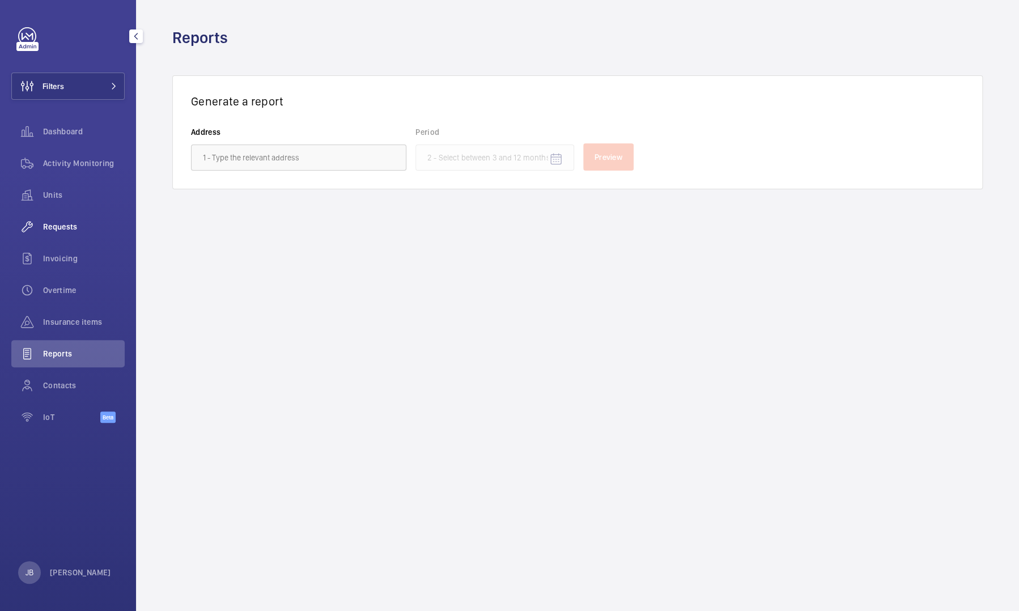
click at [71, 230] on span "Requests" at bounding box center [84, 226] width 82 height 11
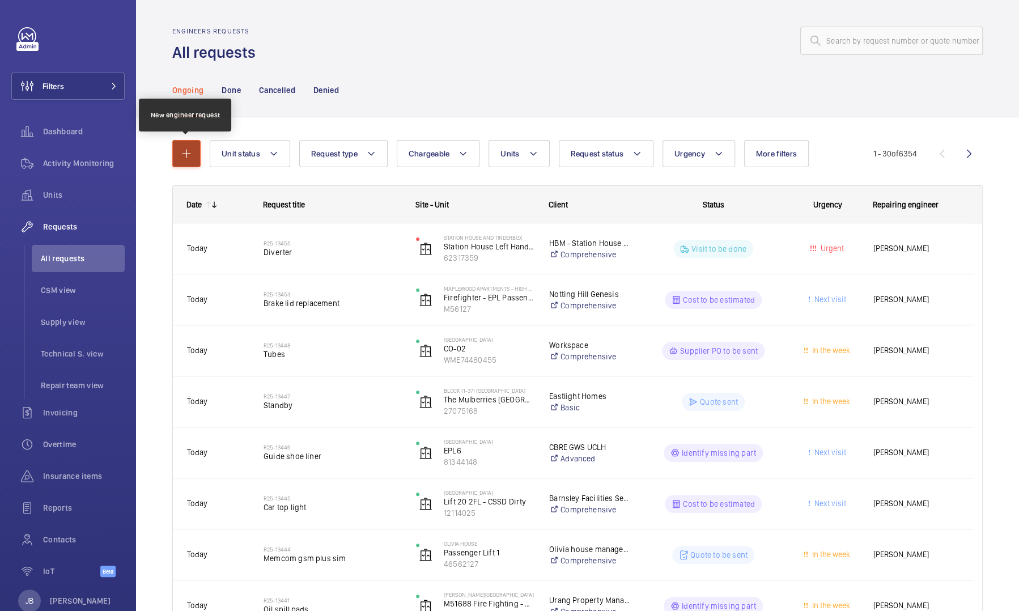
click at [174, 158] on button "button" at bounding box center [186, 153] width 28 height 27
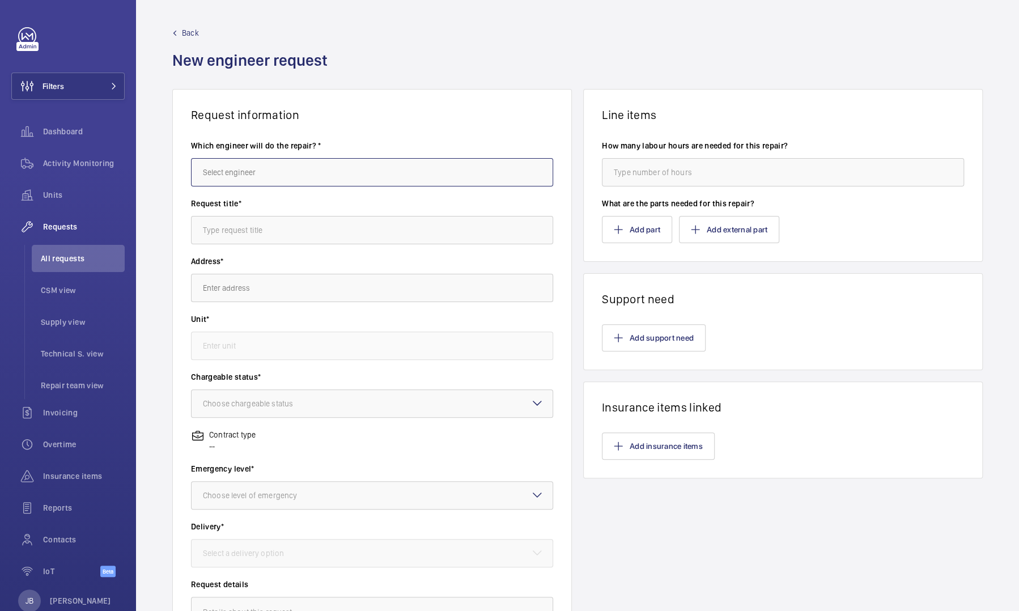
click at [258, 182] on input "text" at bounding box center [372, 172] width 362 height 28
click at [320, 158] on input "text" at bounding box center [372, 172] width 362 height 28
paste input "R25-13144"
type input "R"
type input "C"
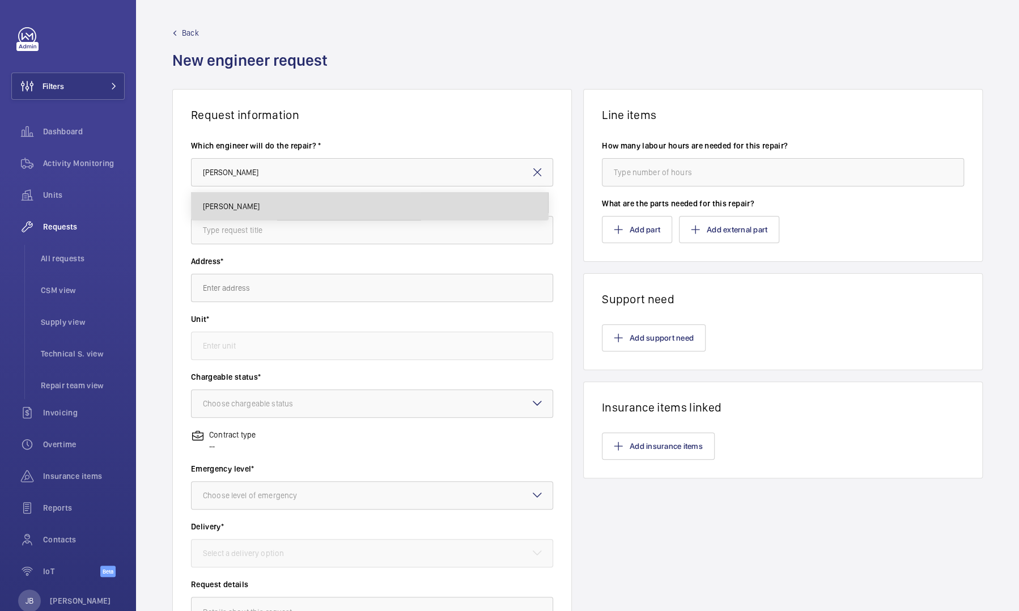
click at [269, 205] on mat-option "[PERSON_NAME]" at bounding box center [369, 206] width 357 height 27
type input "[PERSON_NAME]"
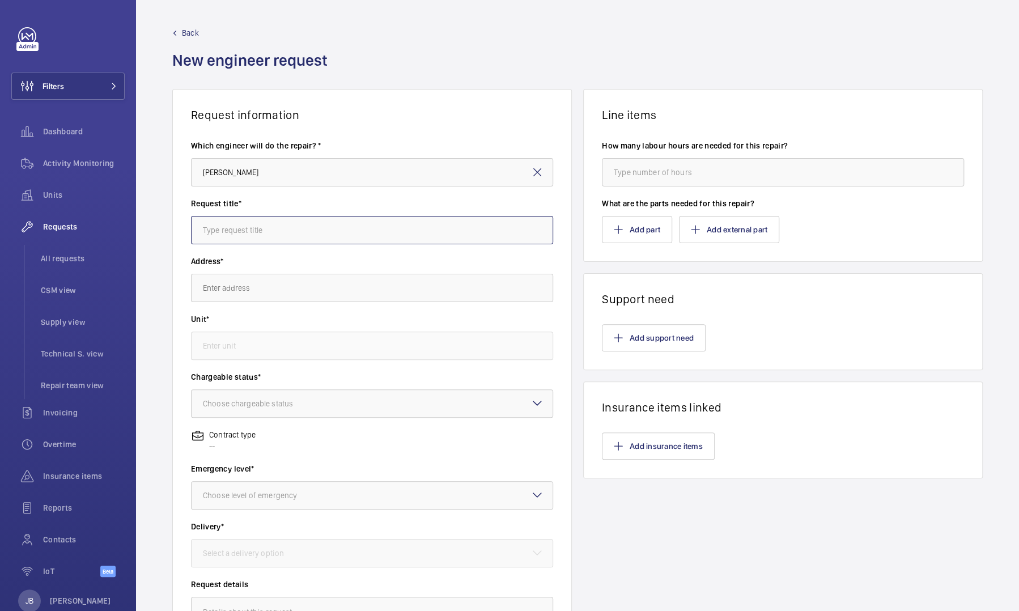
click at [261, 225] on input "text" at bounding box center [372, 230] width 362 height 28
click at [203, 239] on div "Request title*" at bounding box center [372, 227] width 362 height 58
paste input "2x contactors and auxiliaries"
type input "2x contactors and auxiliaries"
click at [232, 287] on input "text" at bounding box center [372, 288] width 362 height 28
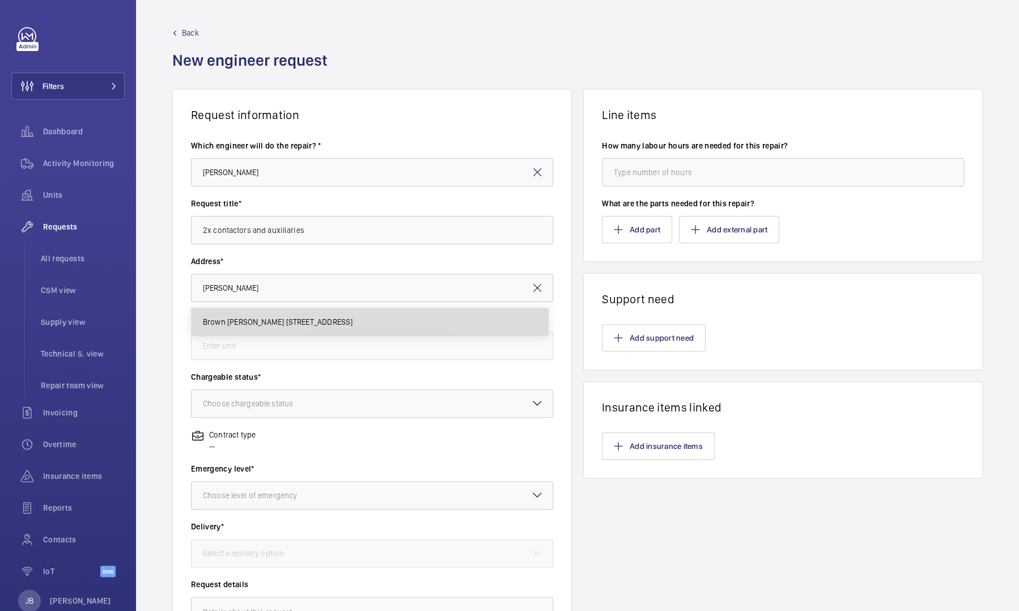
click at [284, 324] on span "Brown Shipley 2 Moorgate, EC2M 6TX LONDON" at bounding box center [278, 321] width 150 height 11
type input "Brown Shipley 2 Moorgate, EC2M 6TX LONDON"
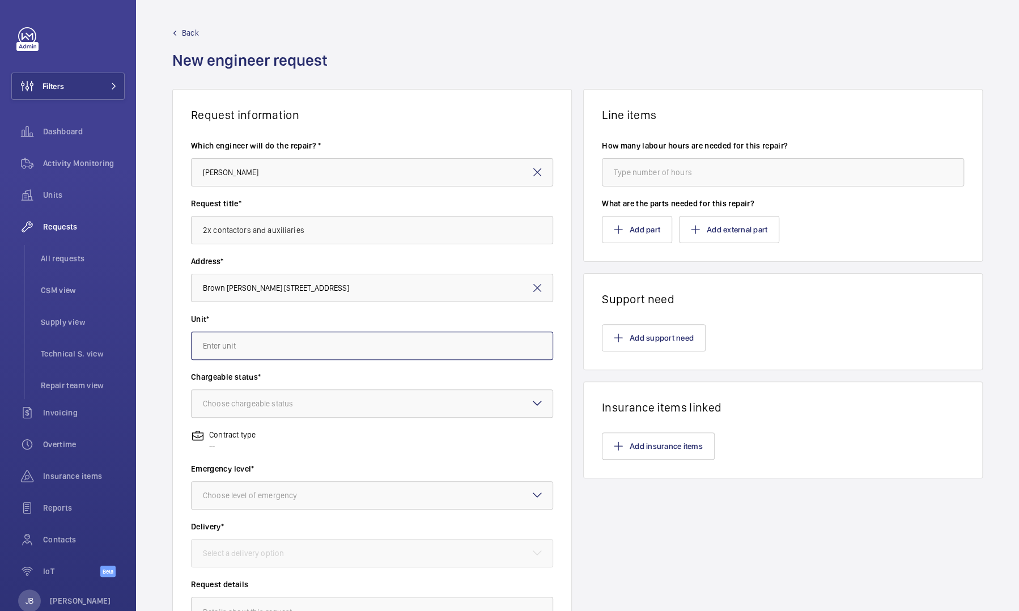
click at [279, 345] on input "text" at bounding box center [372, 345] width 362 height 28
click at [244, 387] on mat-option "81793095 -" at bounding box center [369, 379] width 357 height 27
type input "81793095 -"
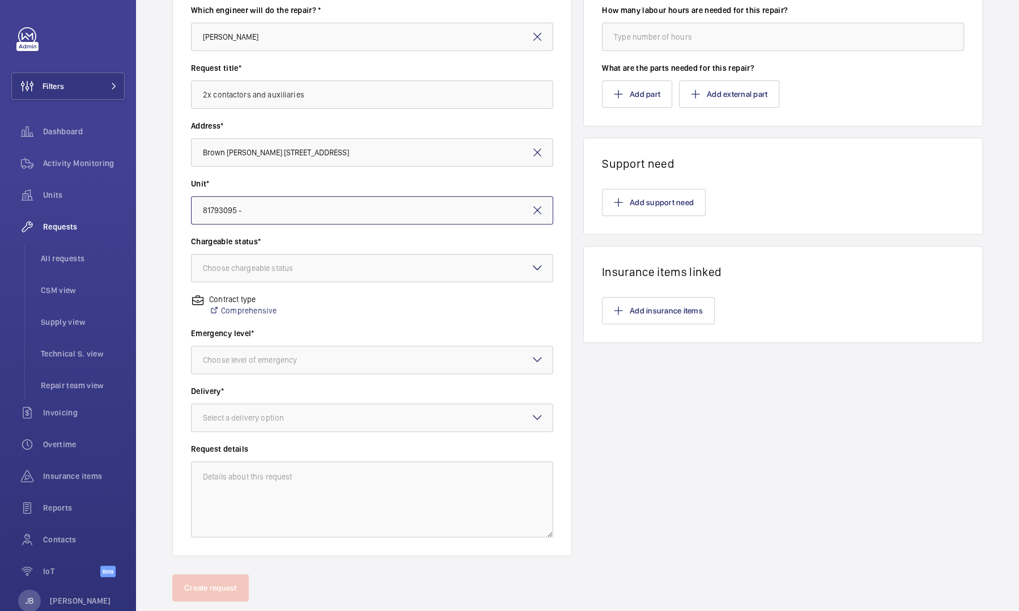
scroll to position [161, 0]
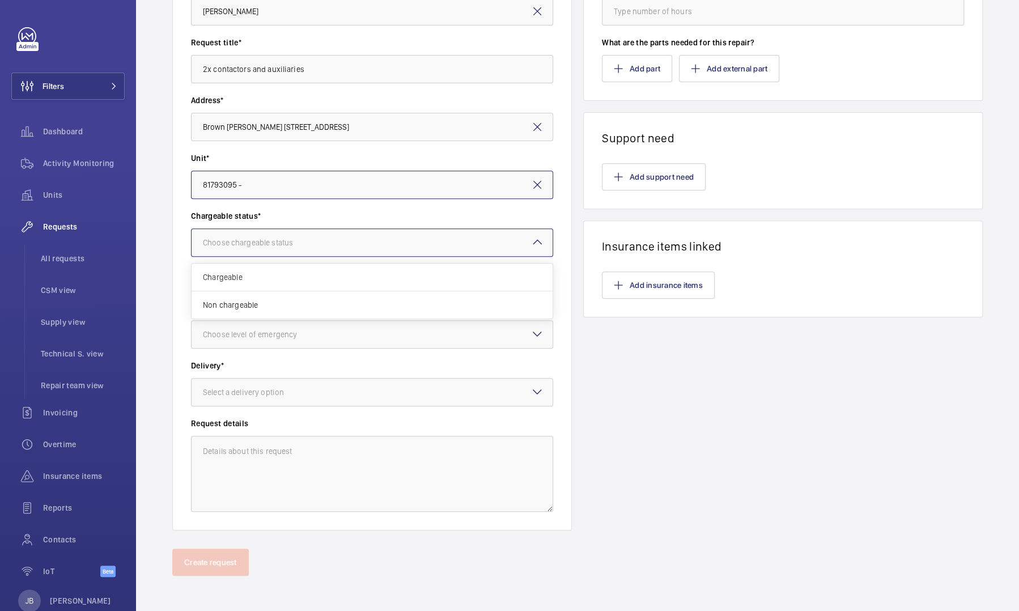
click at [283, 233] on div at bounding box center [371, 242] width 361 height 27
click at [238, 300] on span "Non chargeable" at bounding box center [372, 304] width 338 height 11
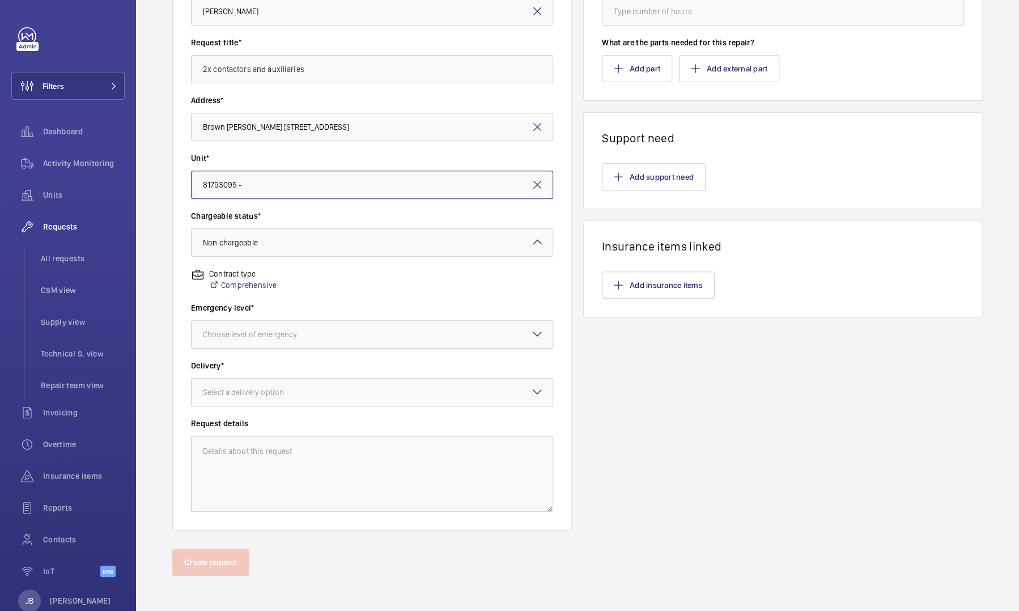
click at [297, 334] on div "Choose level of emergency" at bounding box center [264, 334] width 122 height 11
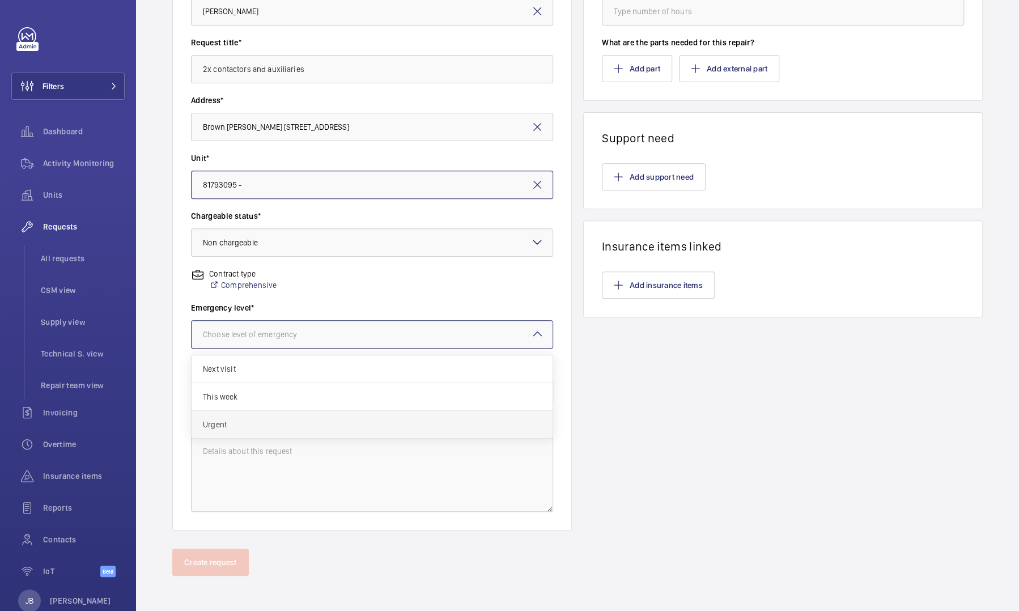
click at [228, 422] on span "Urgent" at bounding box center [372, 424] width 338 height 11
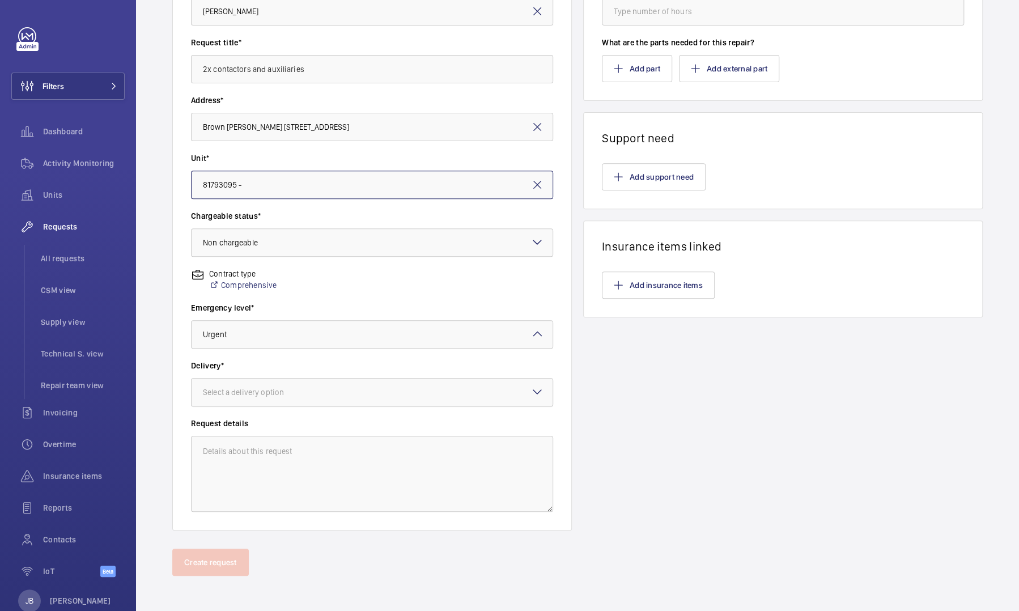
click at [287, 389] on div "Select a delivery option" at bounding box center [257, 391] width 109 height 11
click at [231, 489] on div "London office" at bounding box center [371, 482] width 361 height 28
click at [261, 472] on textarea at bounding box center [372, 474] width 362 height 76
click at [293, 441] on textarea at bounding box center [372, 474] width 362 height 76
paste textarea "2x contactors and auxiliaries for lifts 2&3 LV1 and LV2"
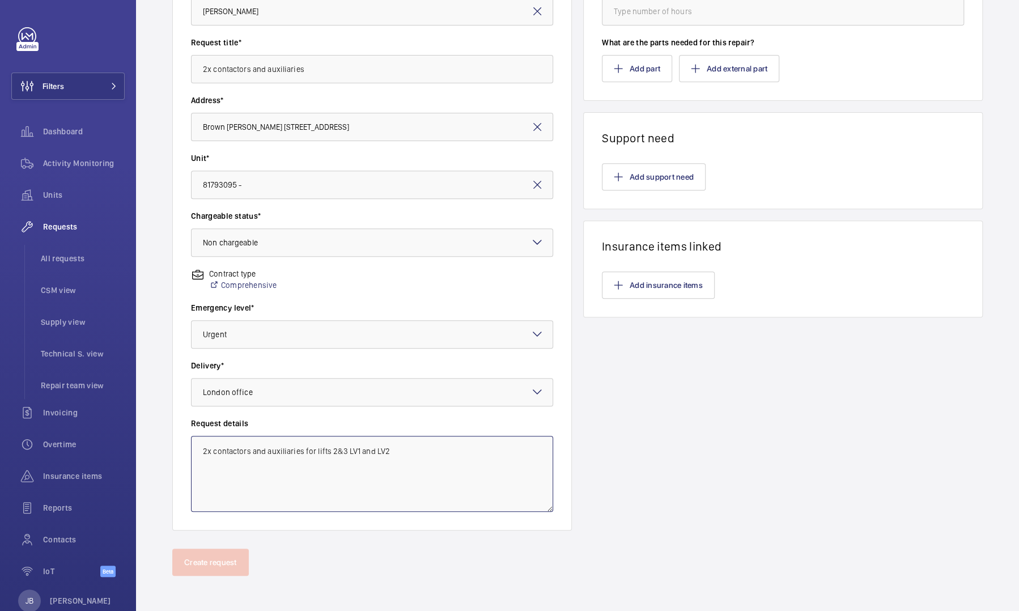
scroll to position [0, 0]
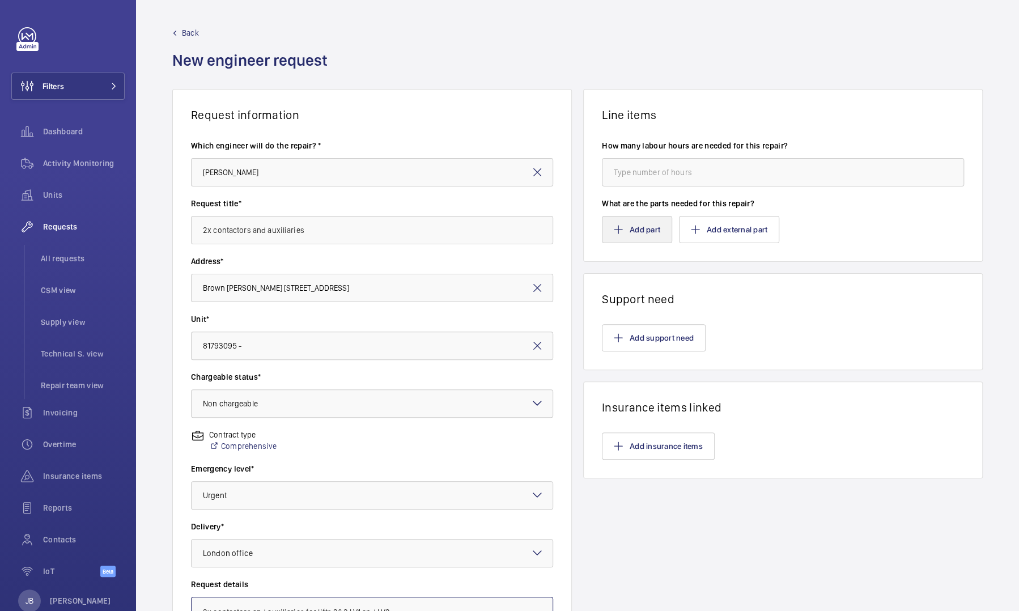
type textarea "2x contactors and auxiliaries for lifts 2&3 LV1 and LV2"
click at [630, 233] on button "Add part" at bounding box center [637, 229] width 70 height 27
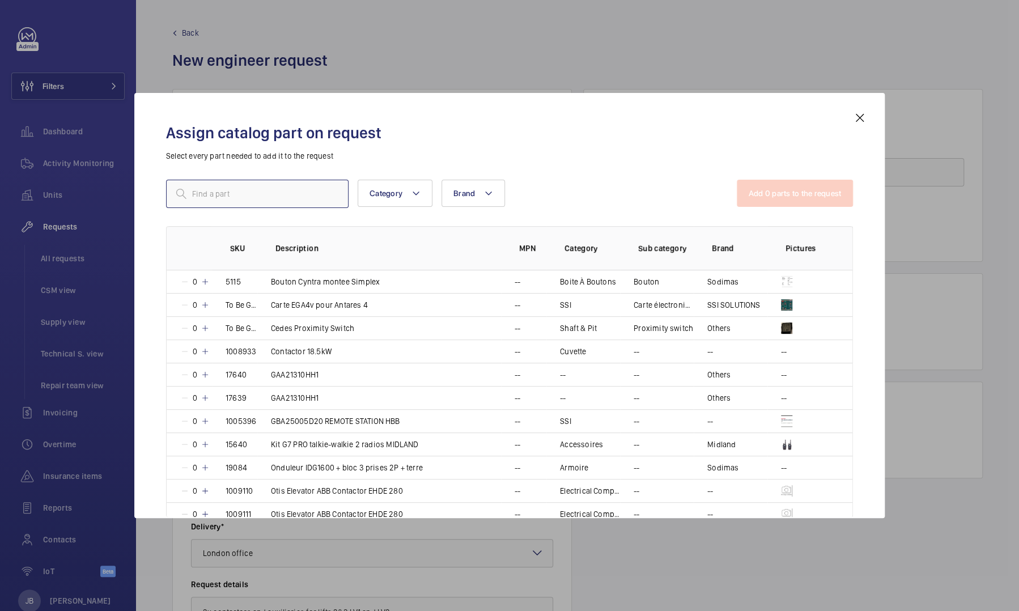
click at [205, 194] on input "text" at bounding box center [257, 194] width 182 height 28
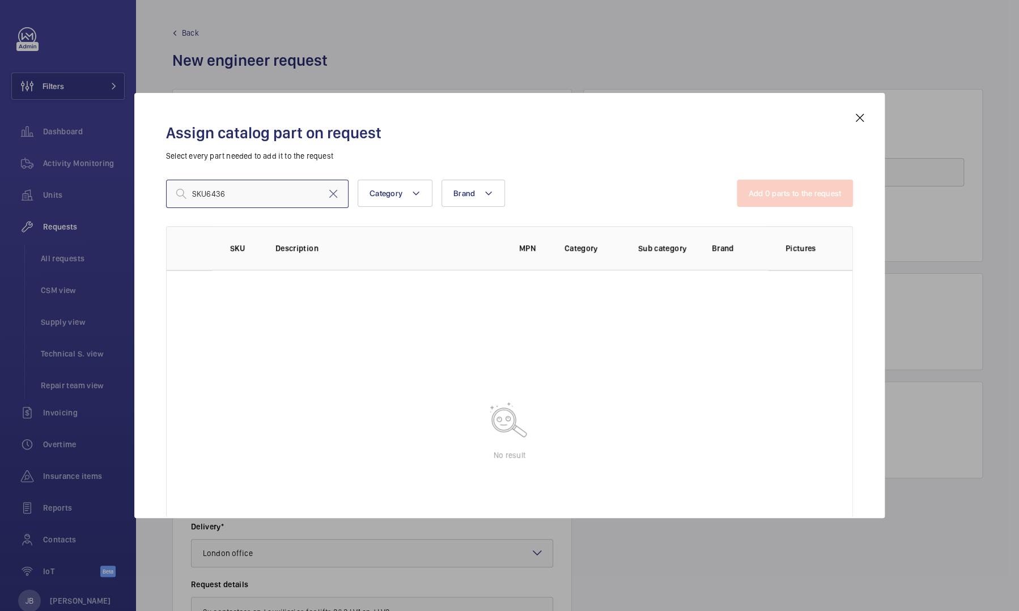
click at [206, 189] on input "SKU6436" at bounding box center [257, 194] width 182 height 28
click at [229, 196] on input "6436" at bounding box center [257, 194] width 182 height 28
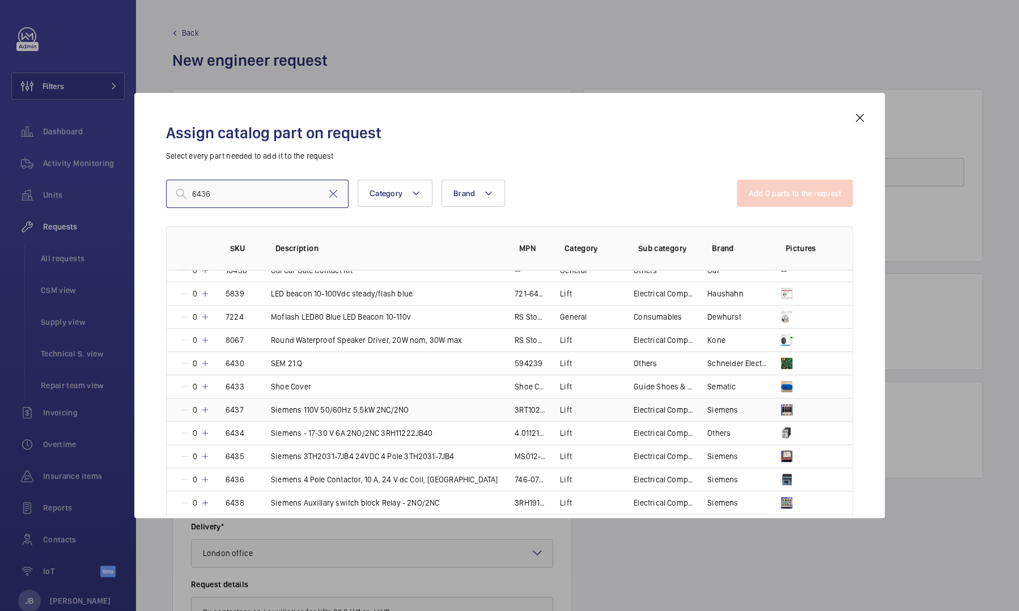
scroll to position [54, 0]
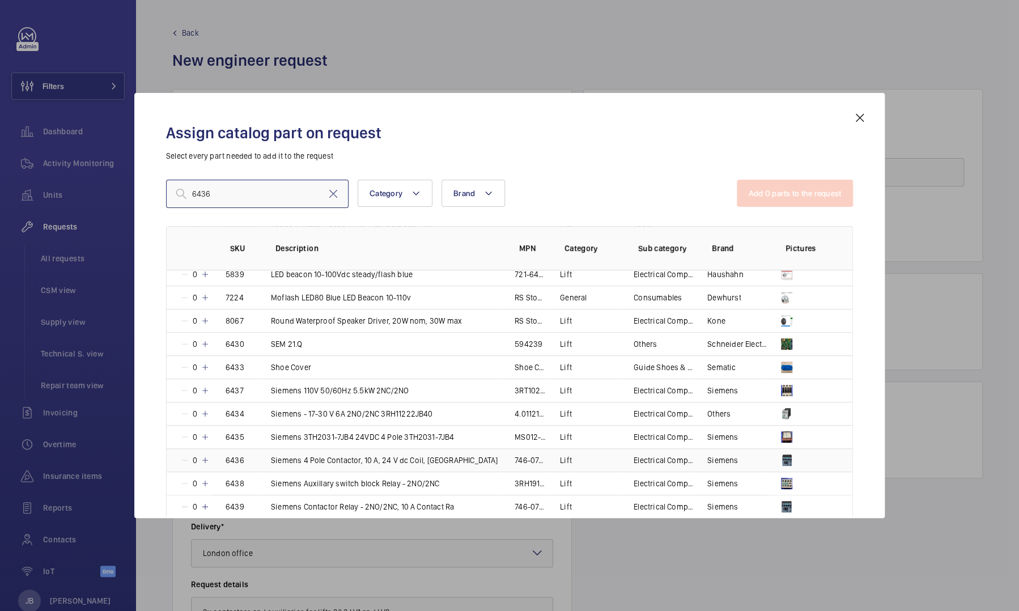
type input "6436"
click at [382, 459] on p "Siemens 4 Pole Contactor, 10 A, 24 V dc Coil, [GEOGRAPHIC_DATA]" at bounding box center [384, 459] width 227 height 11
click at [207, 463] on div "1" at bounding box center [194, 459] width 28 height 11
click at [207, 458] on mat-icon at bounding box center [205, 459] width 9 height 9
click at [205, 457] on mat-icon at bounding box center [205, 459] width 9 height 9
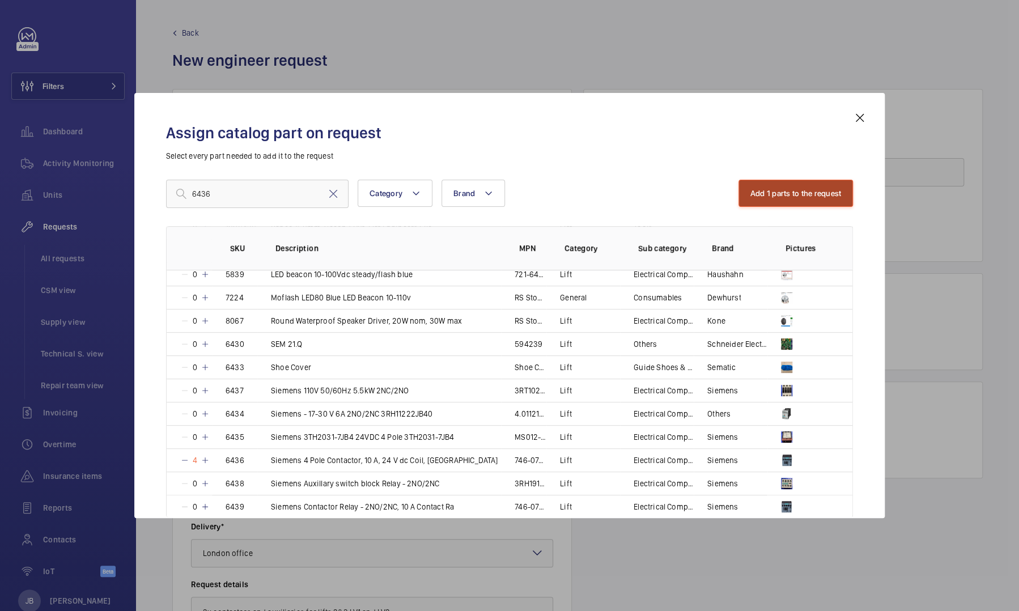
click at [765, 190] on button "Add 1 parts to the request" at bounding box center [795, 193] width 115 height 27
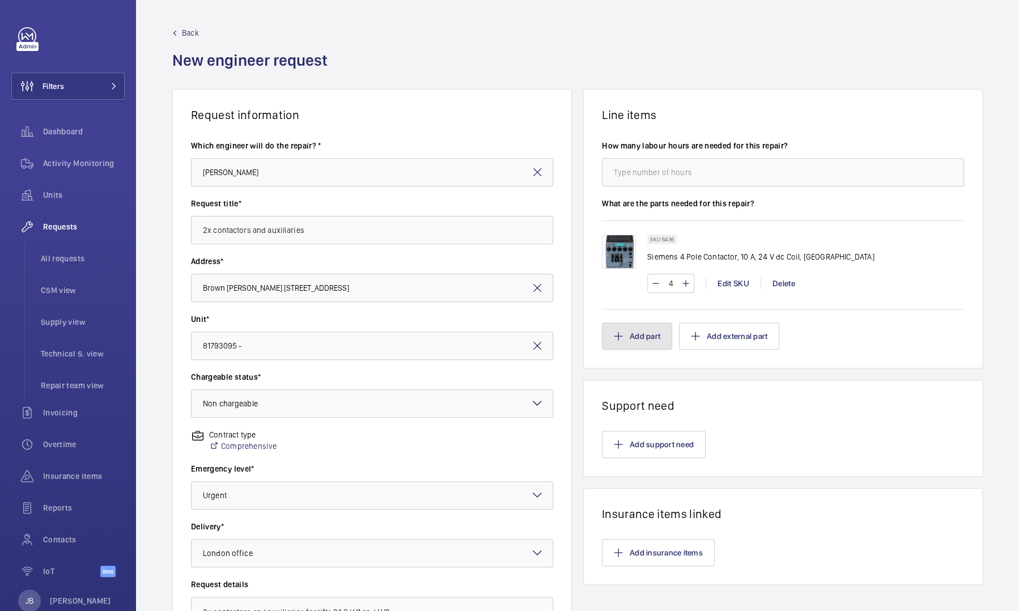
click at [634, 343] on button "Add part" at bounding box center [637, 335] width 70 height 27
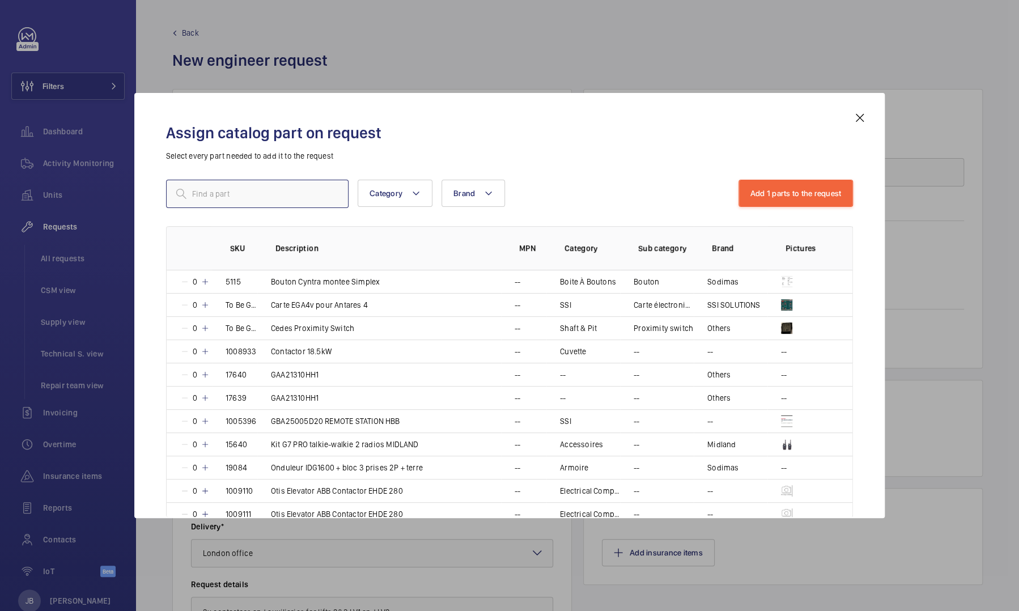
click at [289, 198] on input "text" at bounding box center [257, 194] width 182 height 28
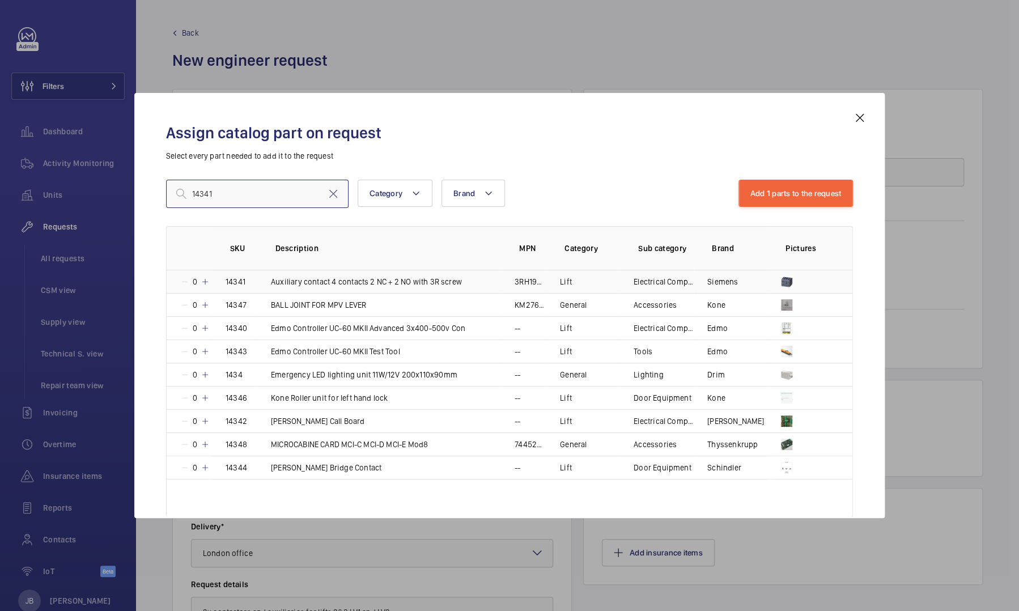
type input "14341"
click at [208, 281] on mat-icon at bounding box center [205, 281] width 9 height 9
click at [208, 281] on td "1" at bounding box center [189, 281] width 45 height 23
click at [208, 281] on mat-icon at bounding box center [205, 281] width 9 height 9
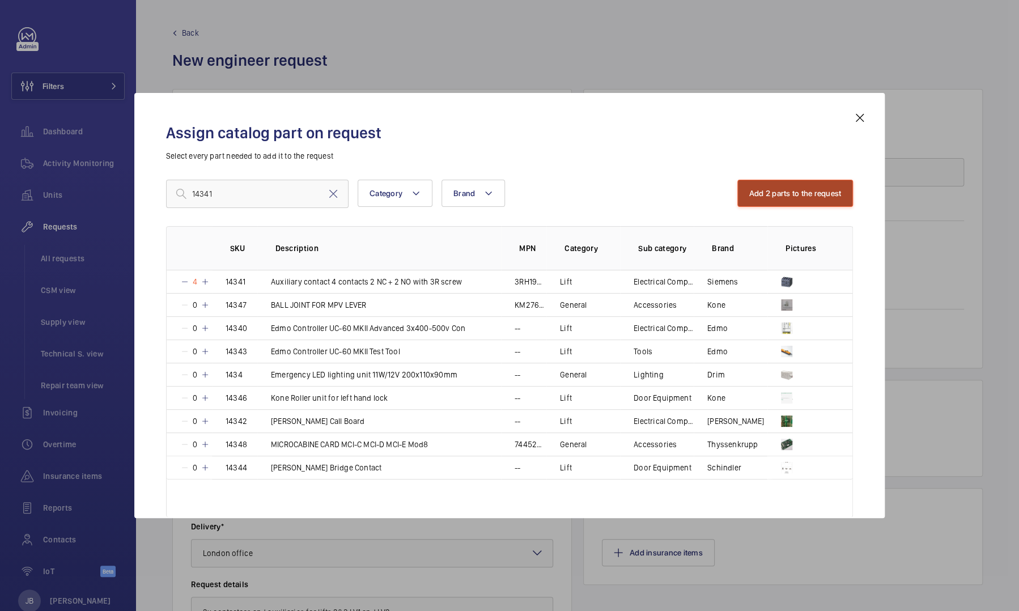
click at [809, 198] on button "Add 2 parts to the request" at bounding box center [795, 193] width 116 height 27
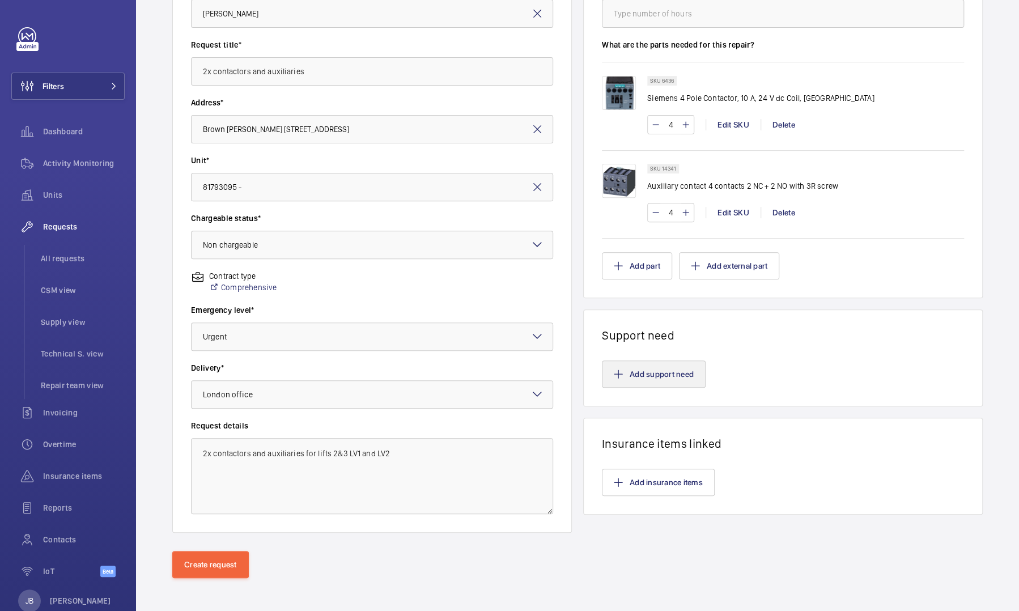
scroll to position [161, 0]
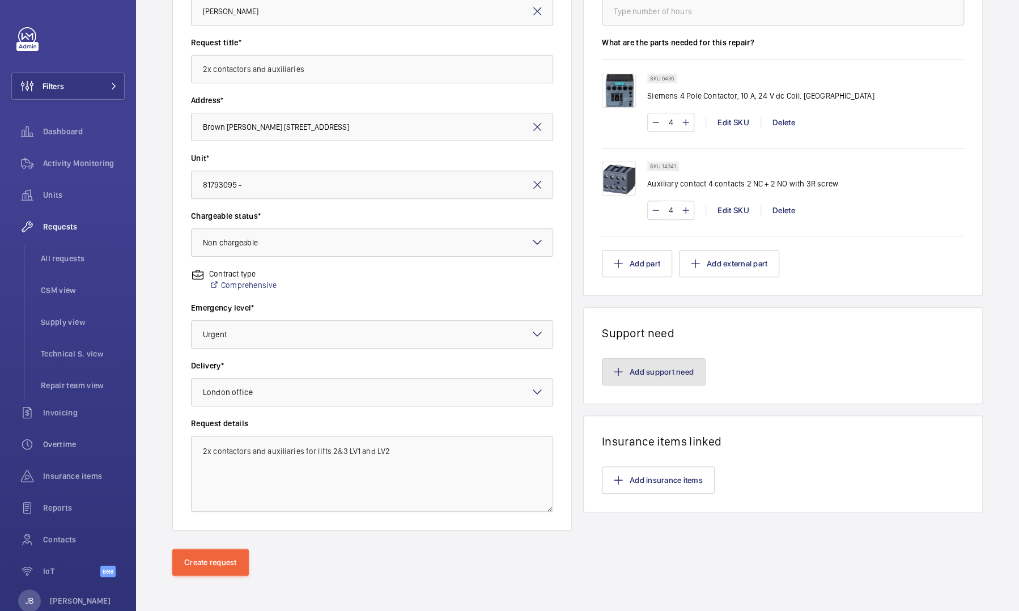
click at [652, 375] on button "Add support need" at bounding box center [654, 371] width 104 height 27
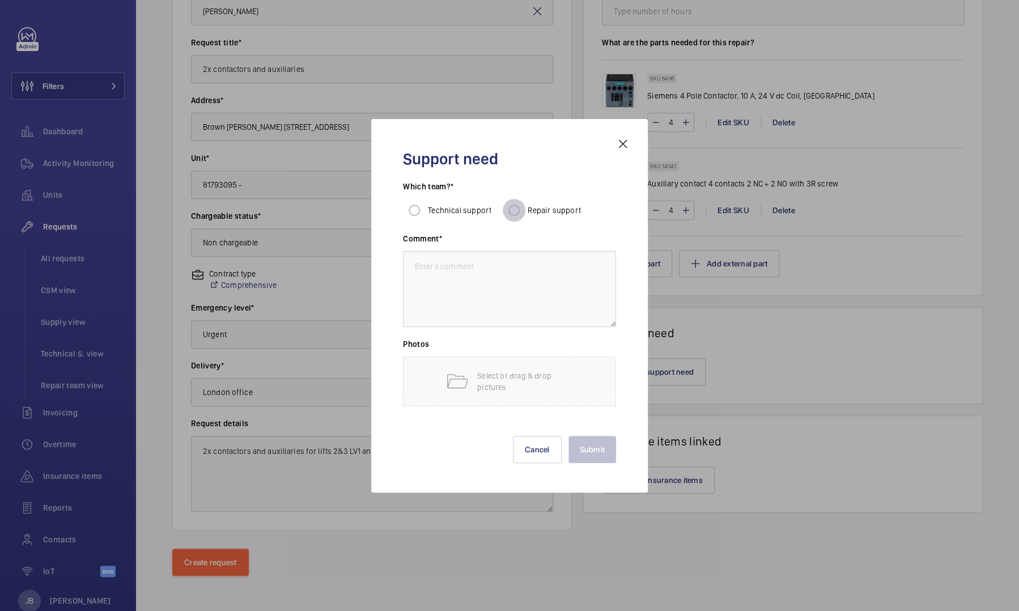
click at [513, 218] on input "Repair support" at bounding box center [513, 210] width 23 height 23
radio input "true"
click at [514, 214] on input "Repair support" at bounding box center [513, 210] width 23 height 23
click at [540, 459] on button "Cancel" at bounding box center [537, 449] width 49 height 27
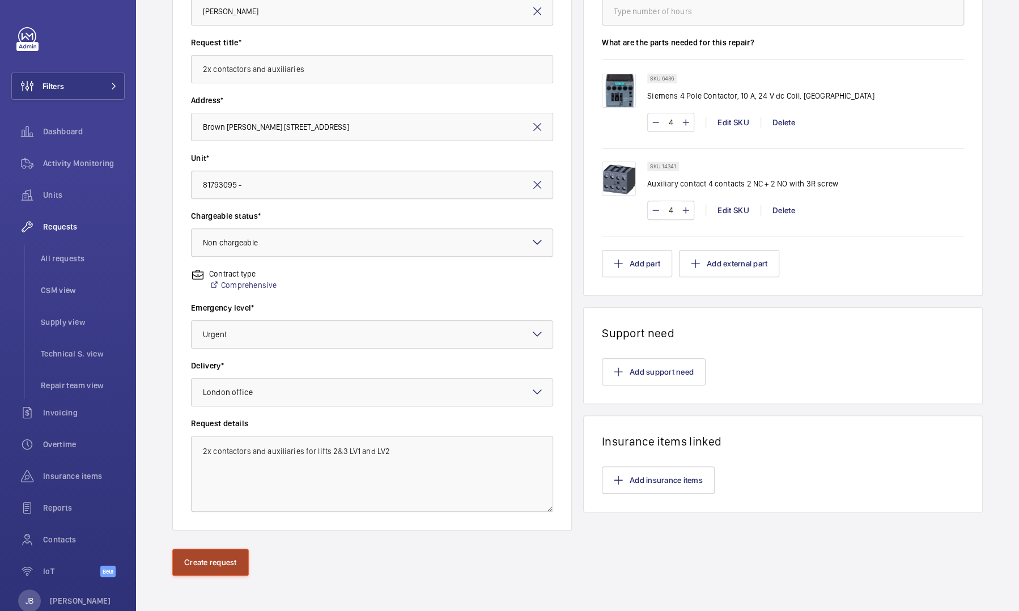
click at [193, 568] on button "Create request" at bounding box center [210, 561] width 76 height 27
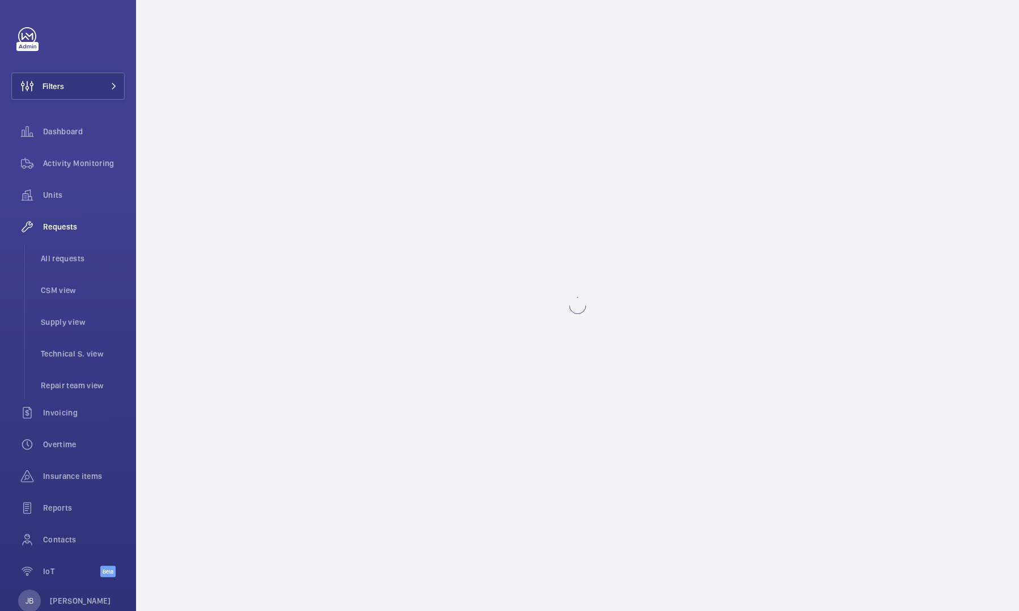
scroll to position [0, 0]
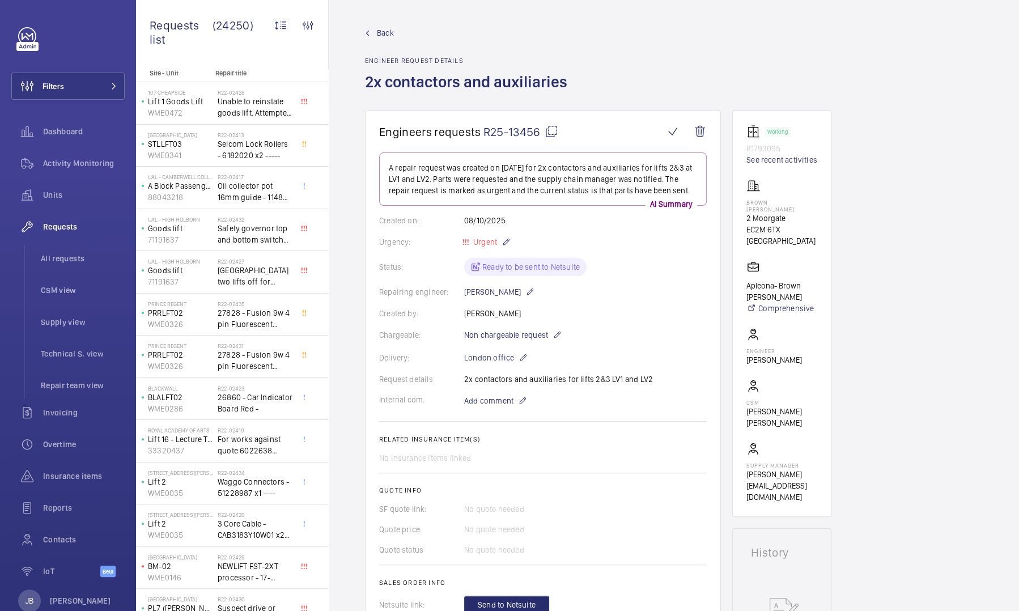
click at [893, 90] on div "Back Engineer request details 2x contactors and auxiliaries" at bounding box center [673, 68] width 617 height 83
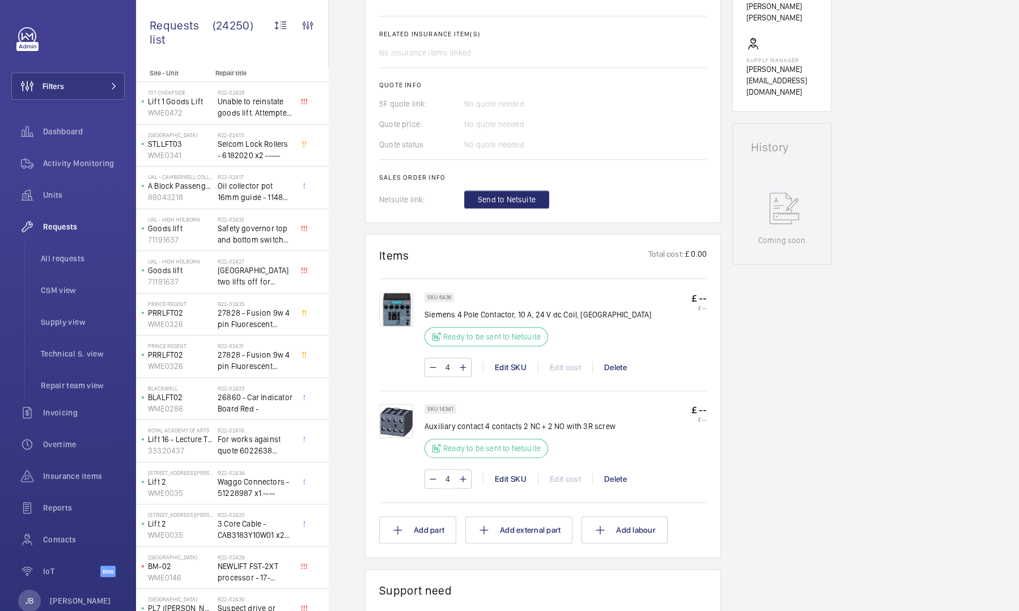
scroll to position [397, 0]
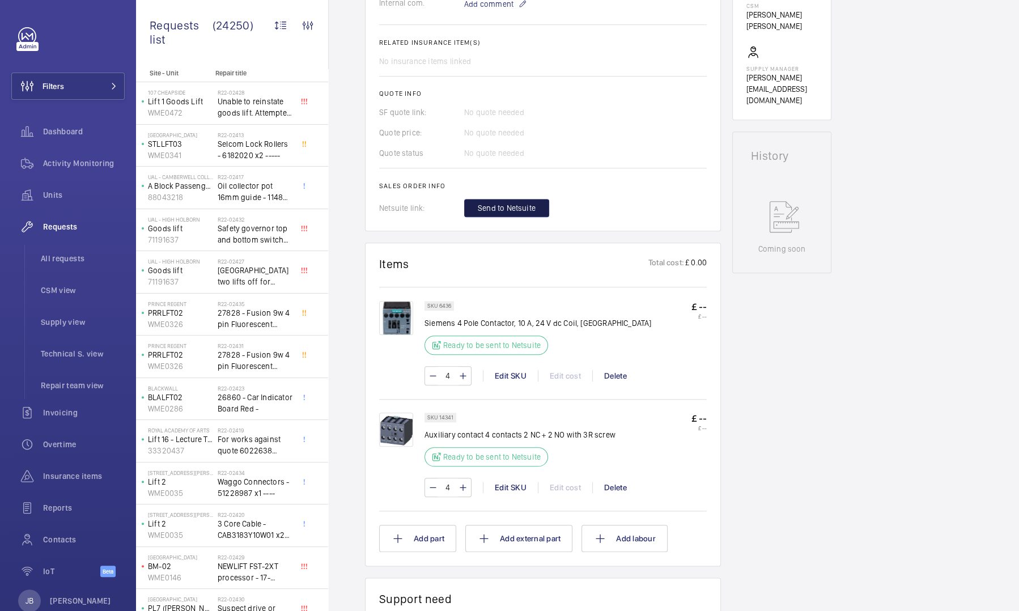
click at [501, 214] on span "Send to Netsuite" at bounding box center [507, 207] width 58 height 11
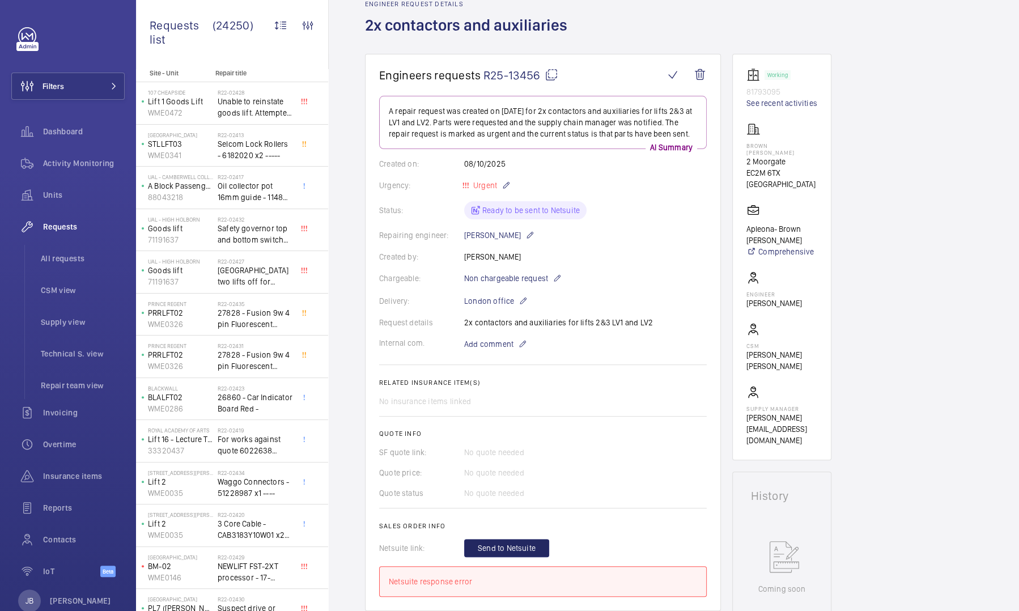
scroll to position [0, 0]
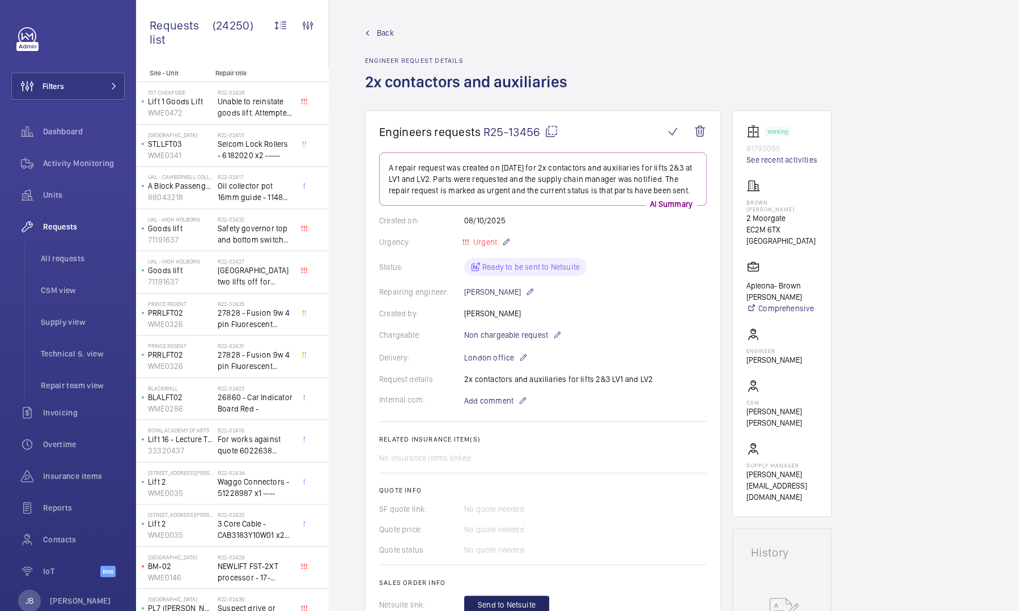
click at [381, 34] on span "Back" at bounding box center [385, 32] width 17 height 11
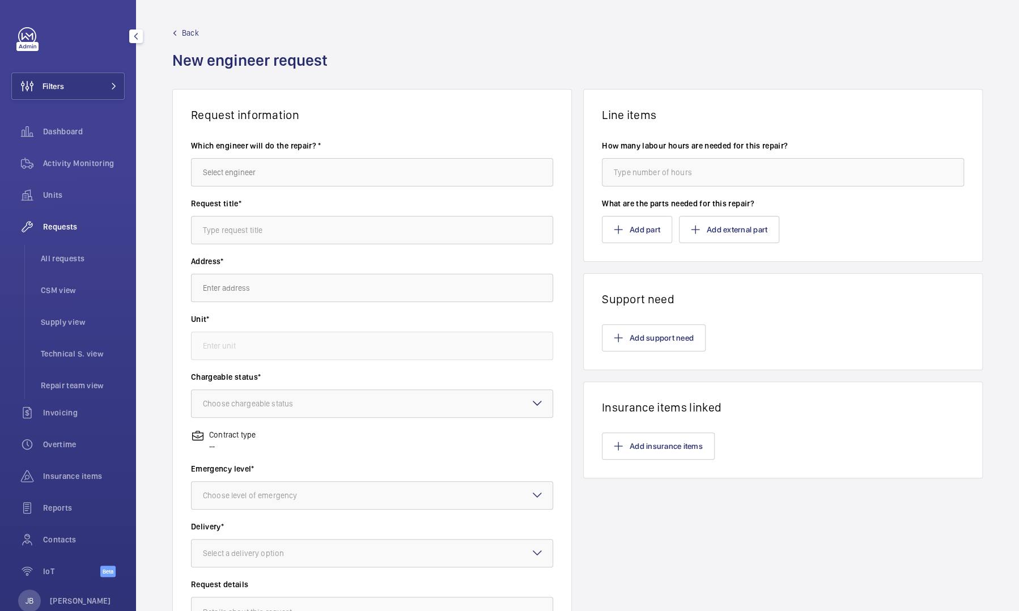
click at [182, 28] on span "Back" at bounding box center [190, 32] width 17 height 11
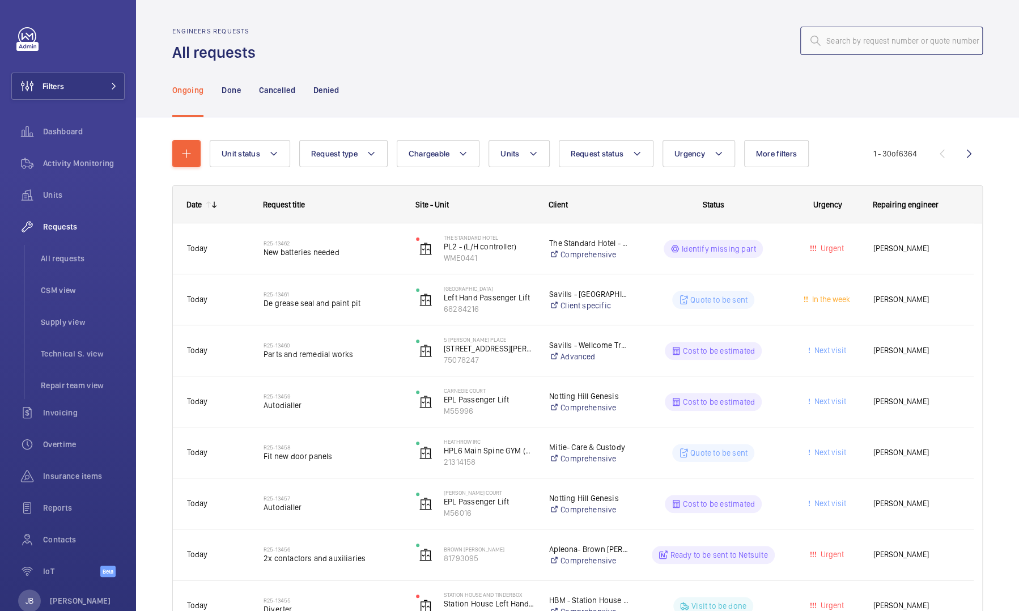
click at [879, 42] on input "text" at bounding box center [891, 41] width 182 height 28
paste input "R25-09068"
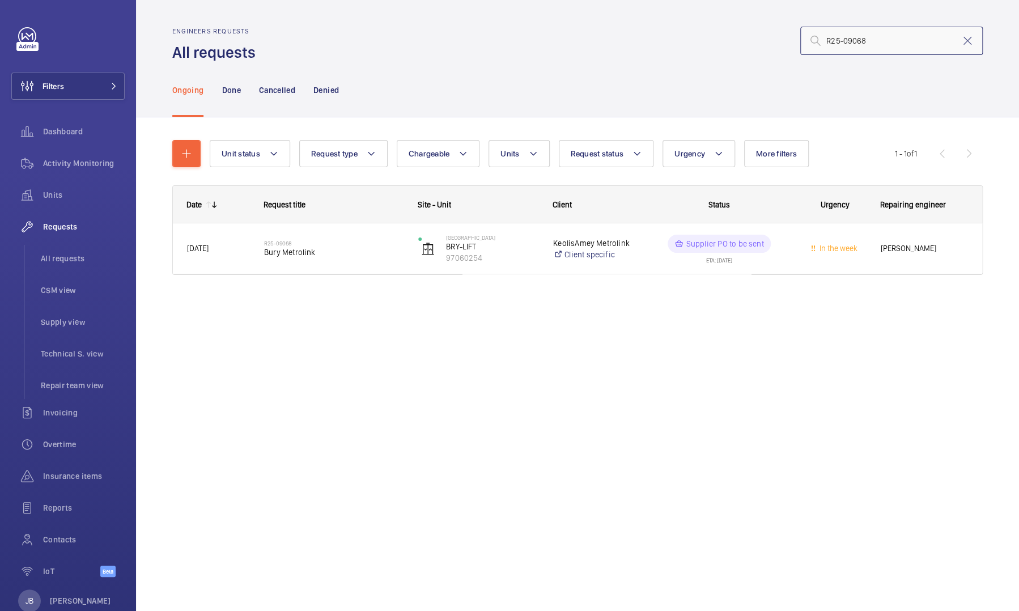
type input "R25-09068"
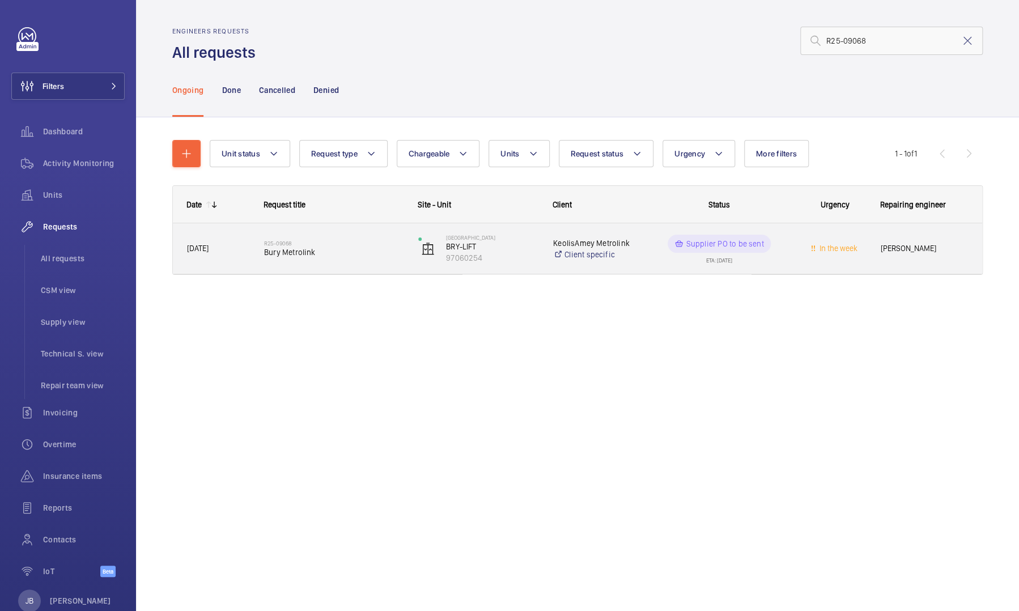
click at [642, 253] on div "Supplier PO to be sent ETA: 07/10/2025" at bounding box center [712, 248] width 153 height 51
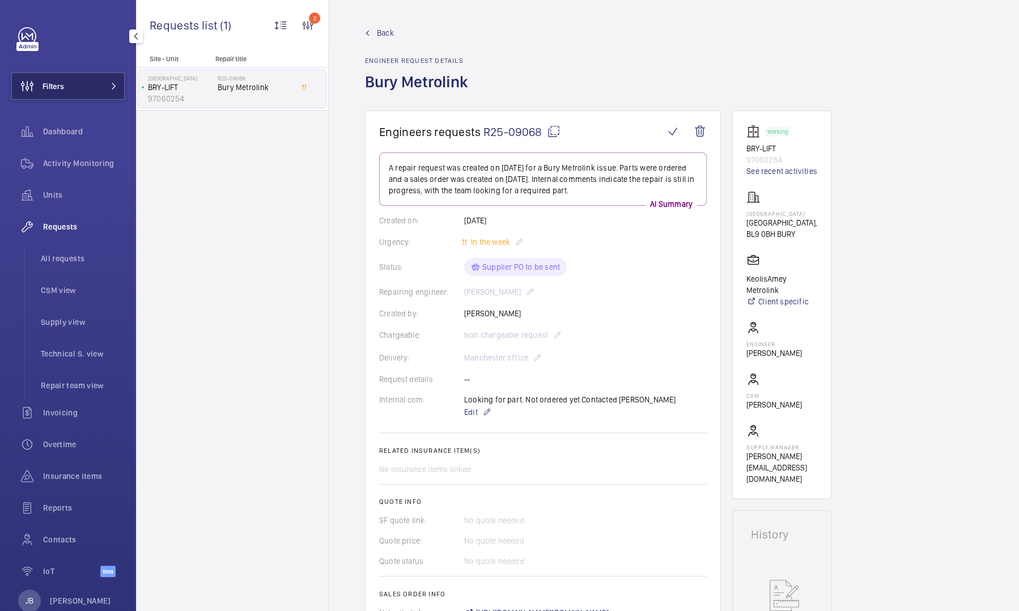
click at [95, 85] on button "Filters" at bounding box center [67, 86] width 113 height 27
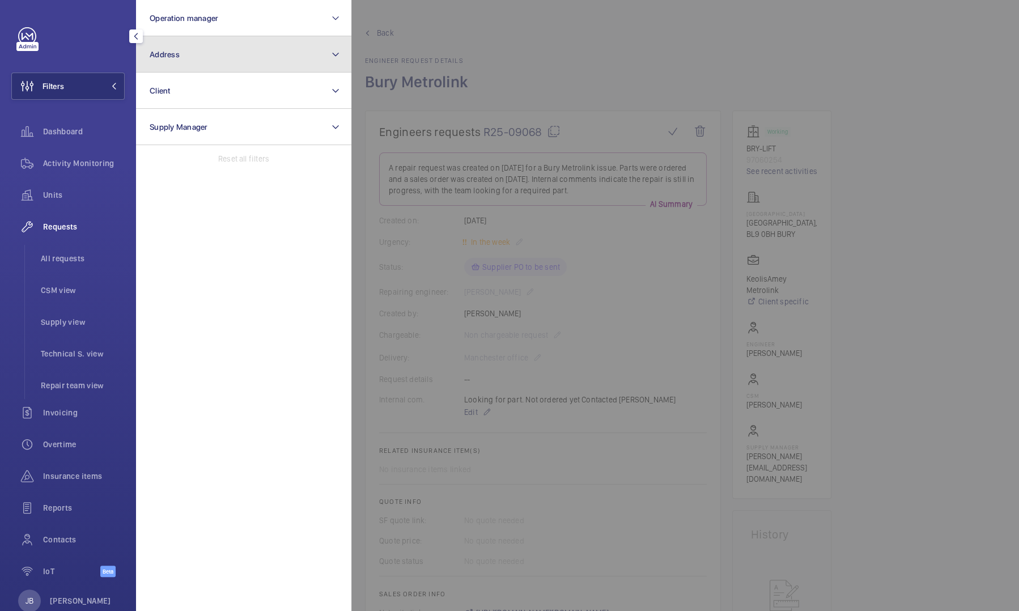
click at [195, 64] on button "Address" at bounding box center [243, 54] width 215 height 36
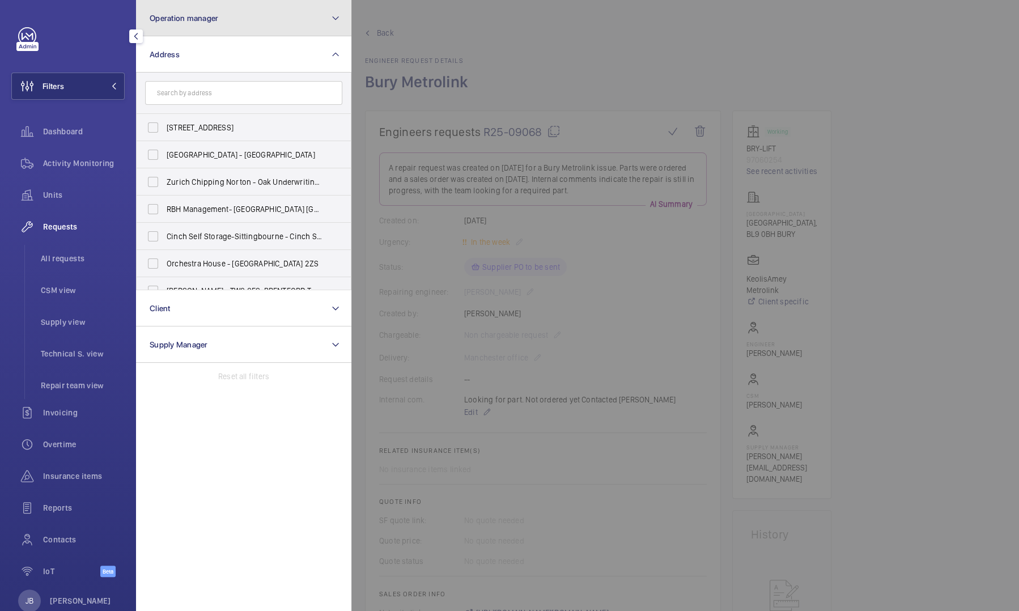
click at [256, 6] on button "Operation manager" at bounding box center [243, 18] width 215 height 36
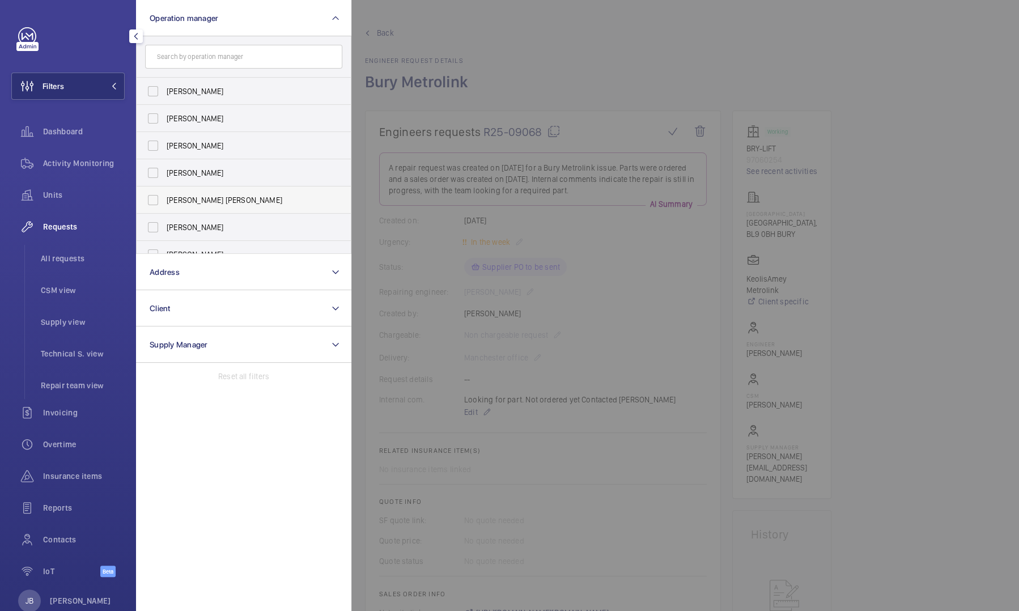
click at [174, 202] on span "[PERSON_NAME] [PERSON_NAME]" at bounding box center [245, 199] width 156 height 11
click at [164, 202] on input "[PERSON_NAME] [PERSON_NAME]" at bounding box center [153, 200] width 23 height 23
checkbox input "true"
click at [97, 160] on span "Activity Monitoring" at bounding box center [84, 162] width 82 height 11
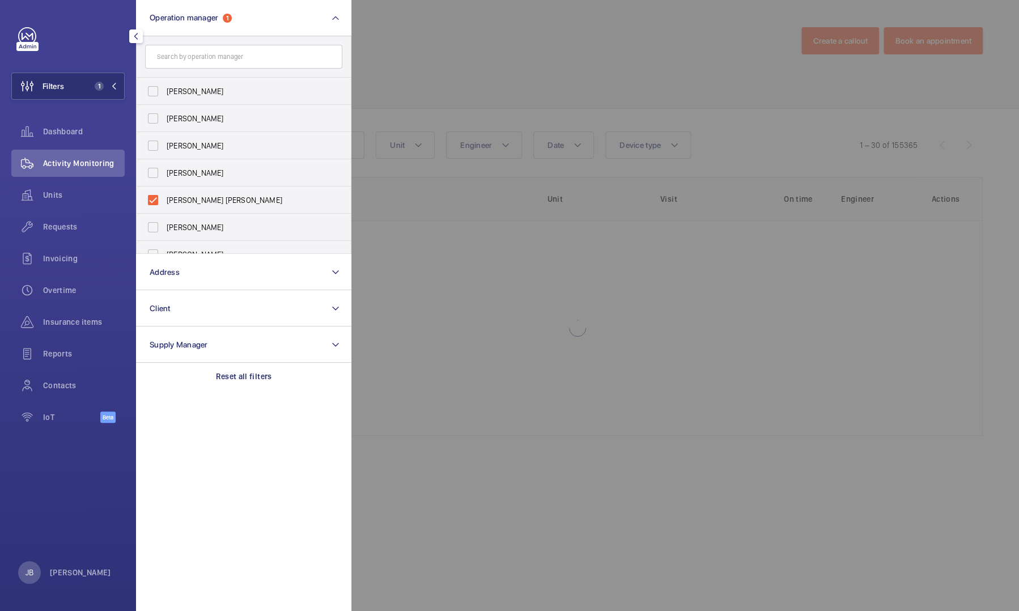
click at [421, 55] on div at bounding box center [860, 305] width 1019 height 611
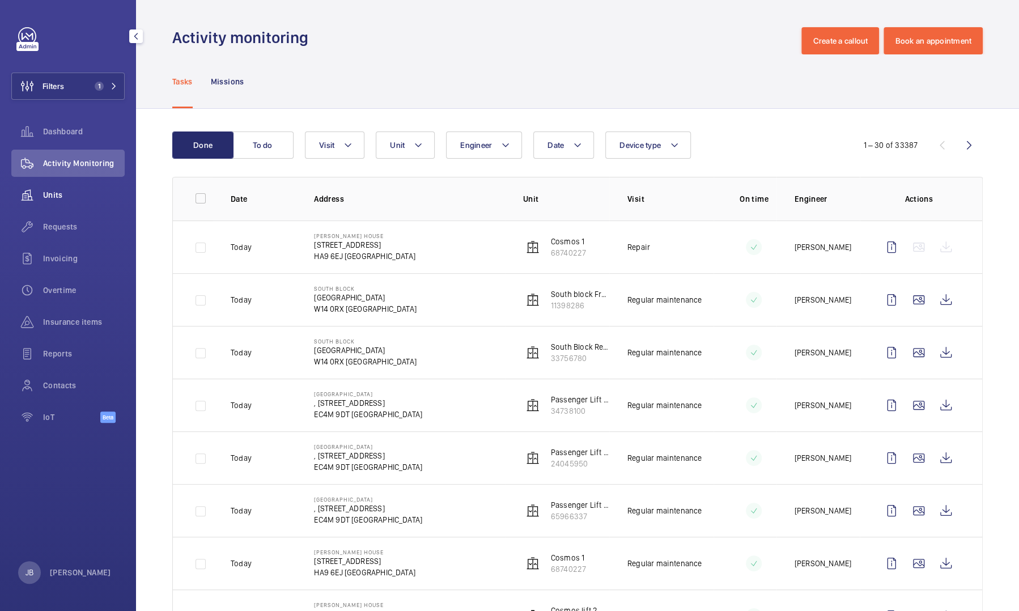
click at [64, 191] on span "Units" at bounding box center [84, 194] width 82 height 11
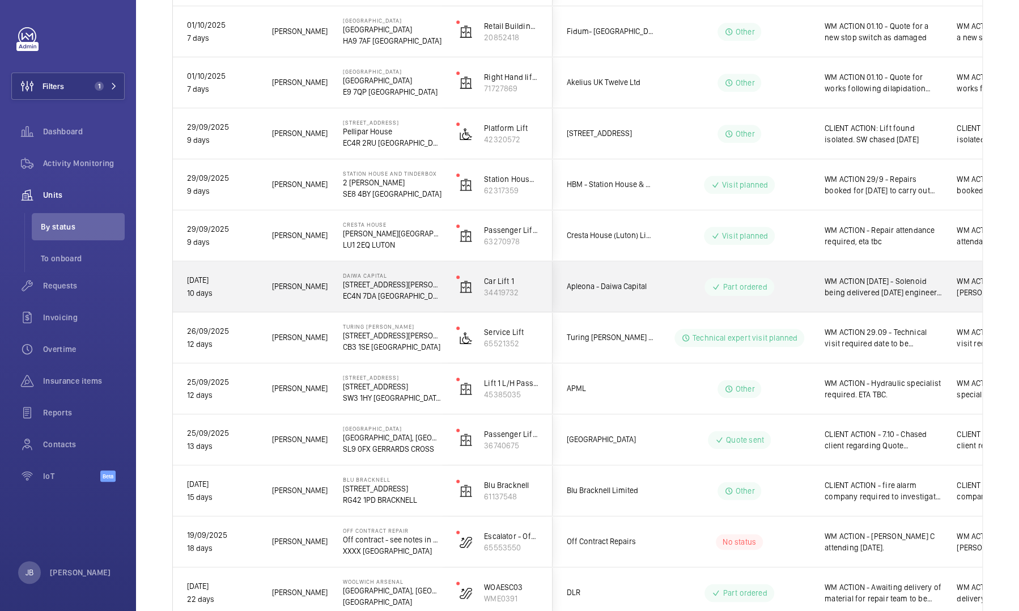
scroll to position [623, 0]
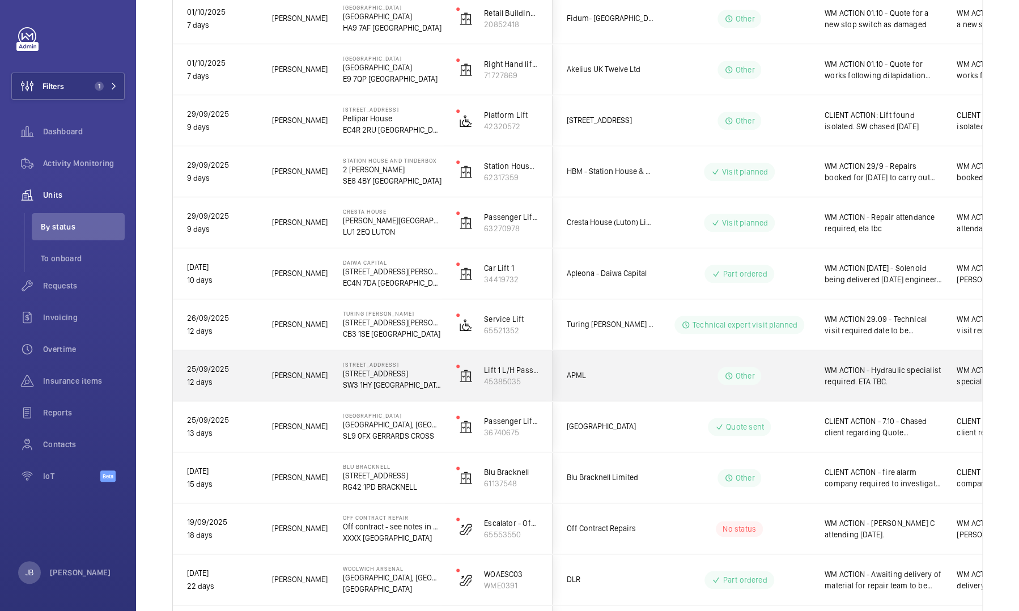
click at [869, 377] on span "WM ACTION - Hydraulic specialist required. ETA TBC." at bounding box center [882, 375] width 117 height 23
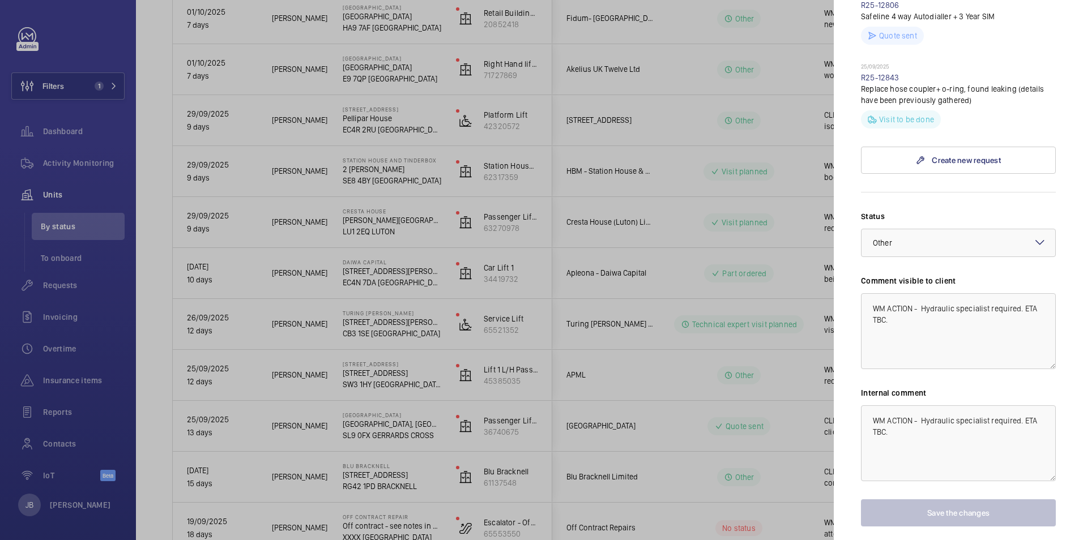
scroll to position [453, 0]
